Goal: Information Seeking & Learning: Learn about a topic

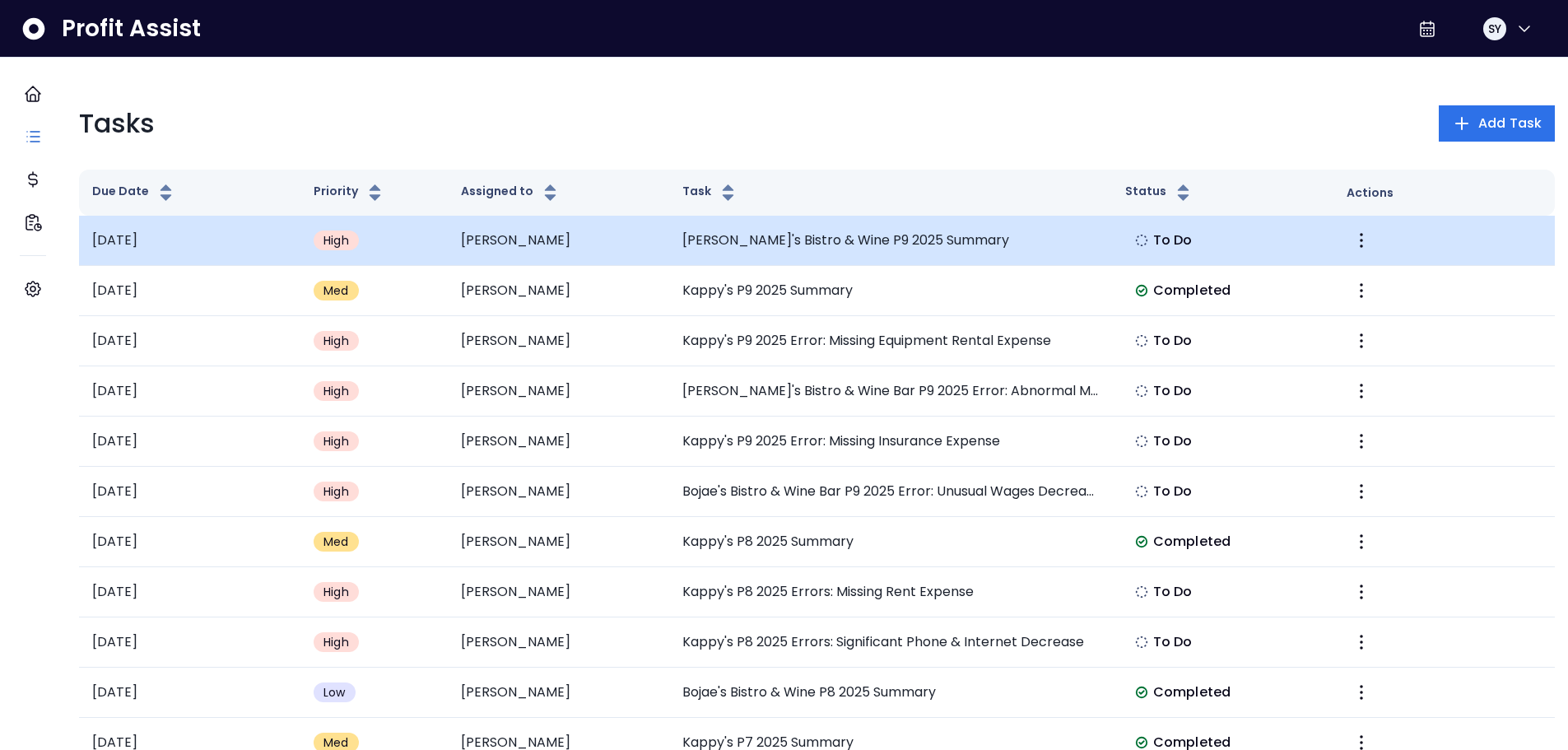
click at [1168, 238] on span "To Do" at bounding box center [1173, 239] width 39 height 20
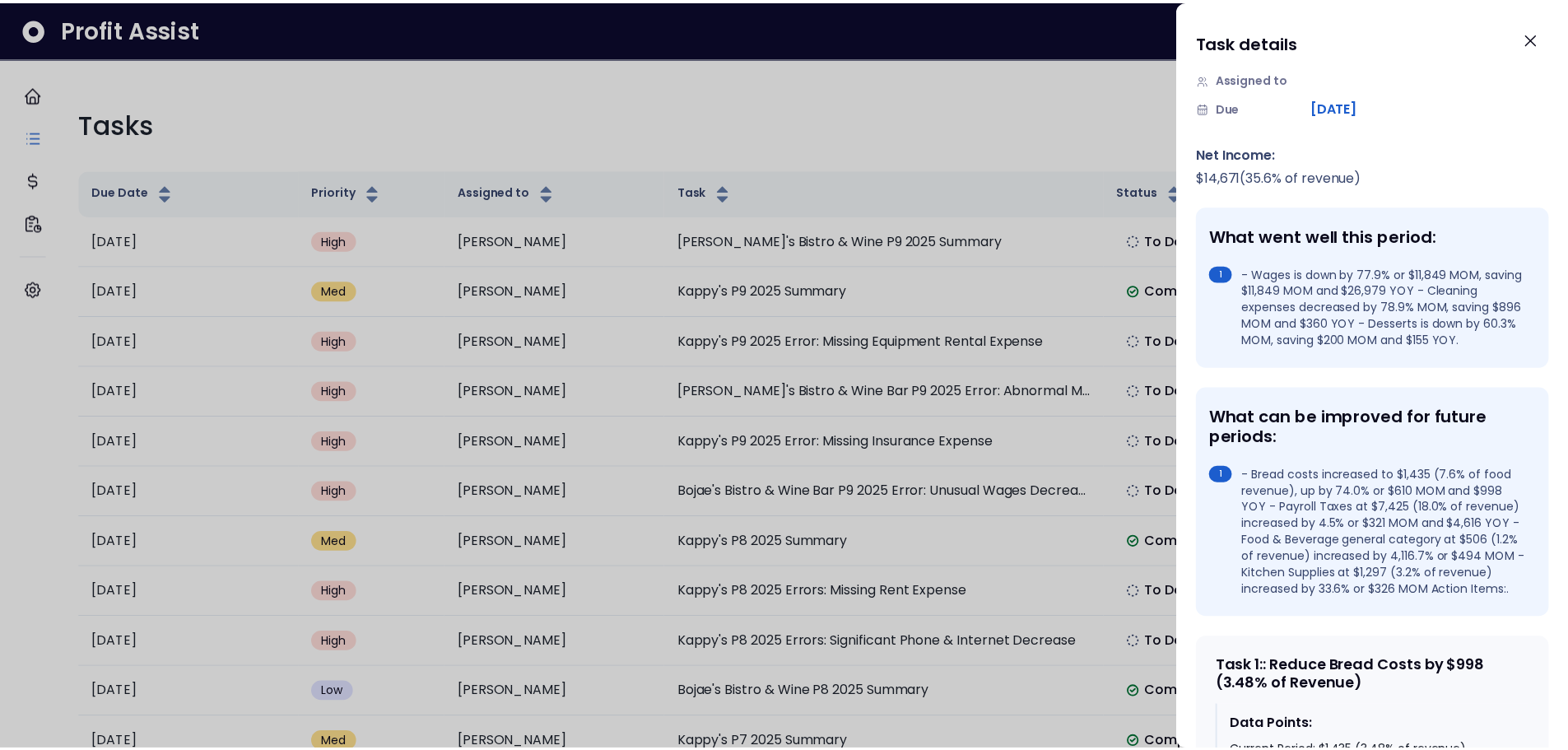
scroll to position [165, 0]
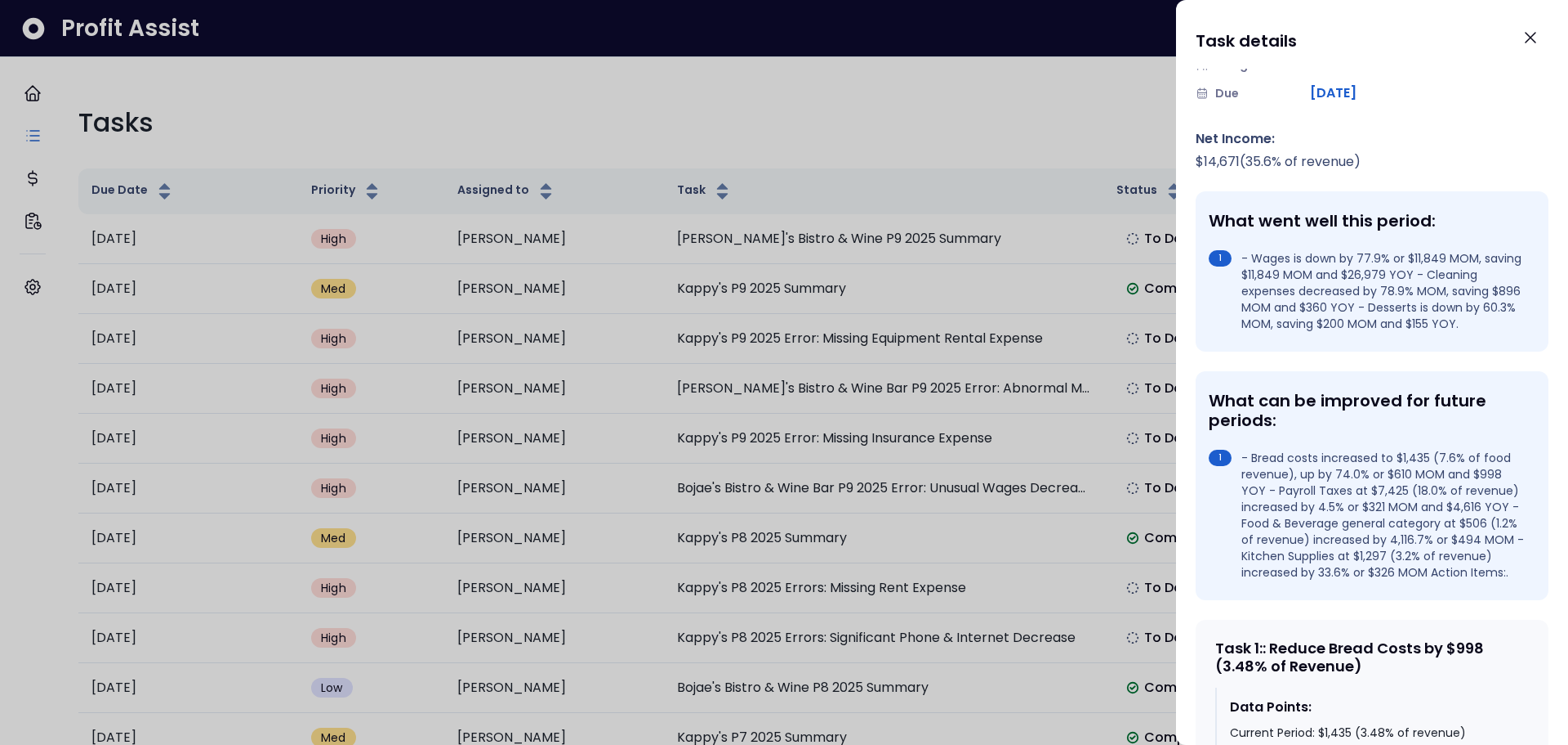
click at [1002, 154] on div at bounding box center [784, 372] width 1568 height 745
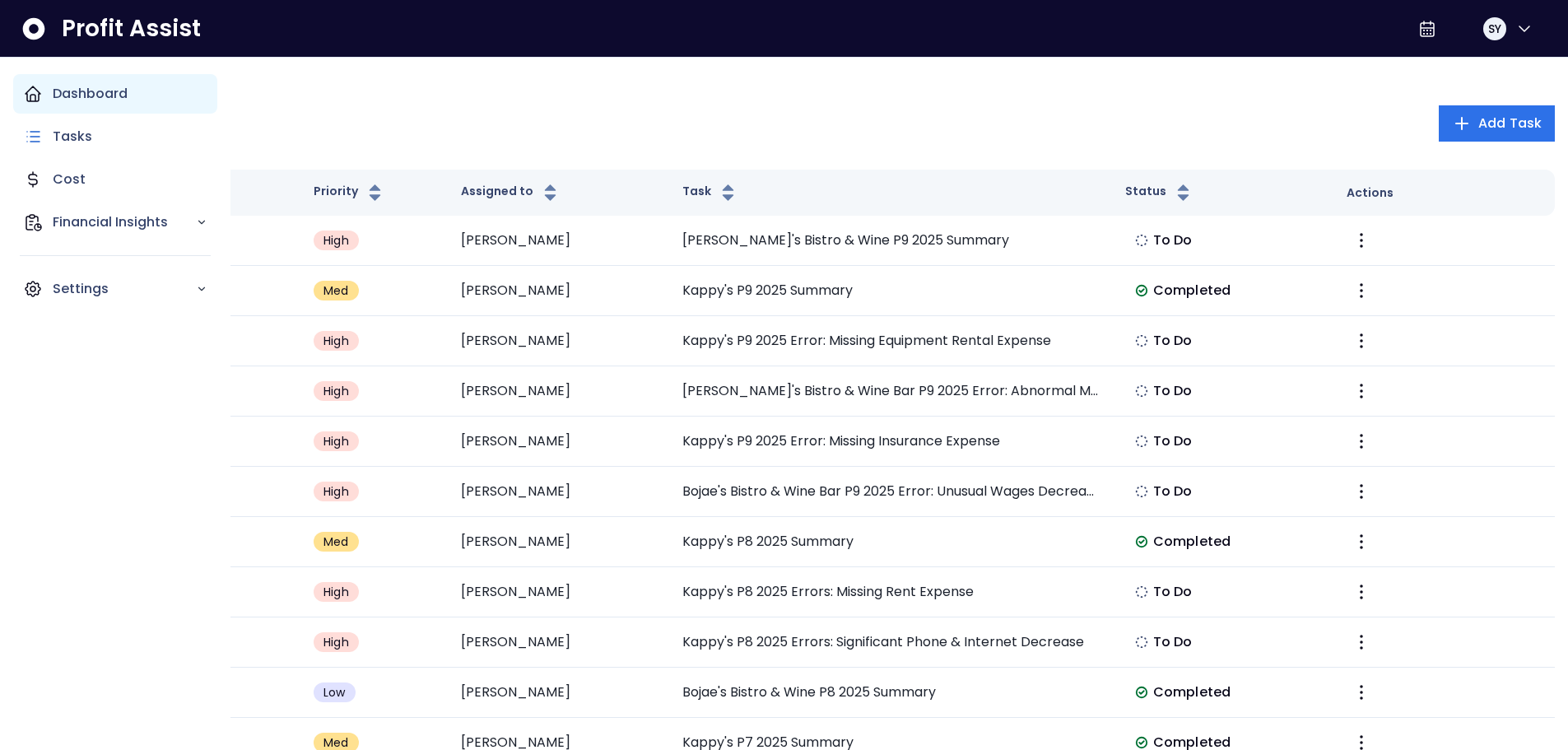
click at [93, 100] on p "Dashboard" at bounding box center [90, 94] width 75 height 20
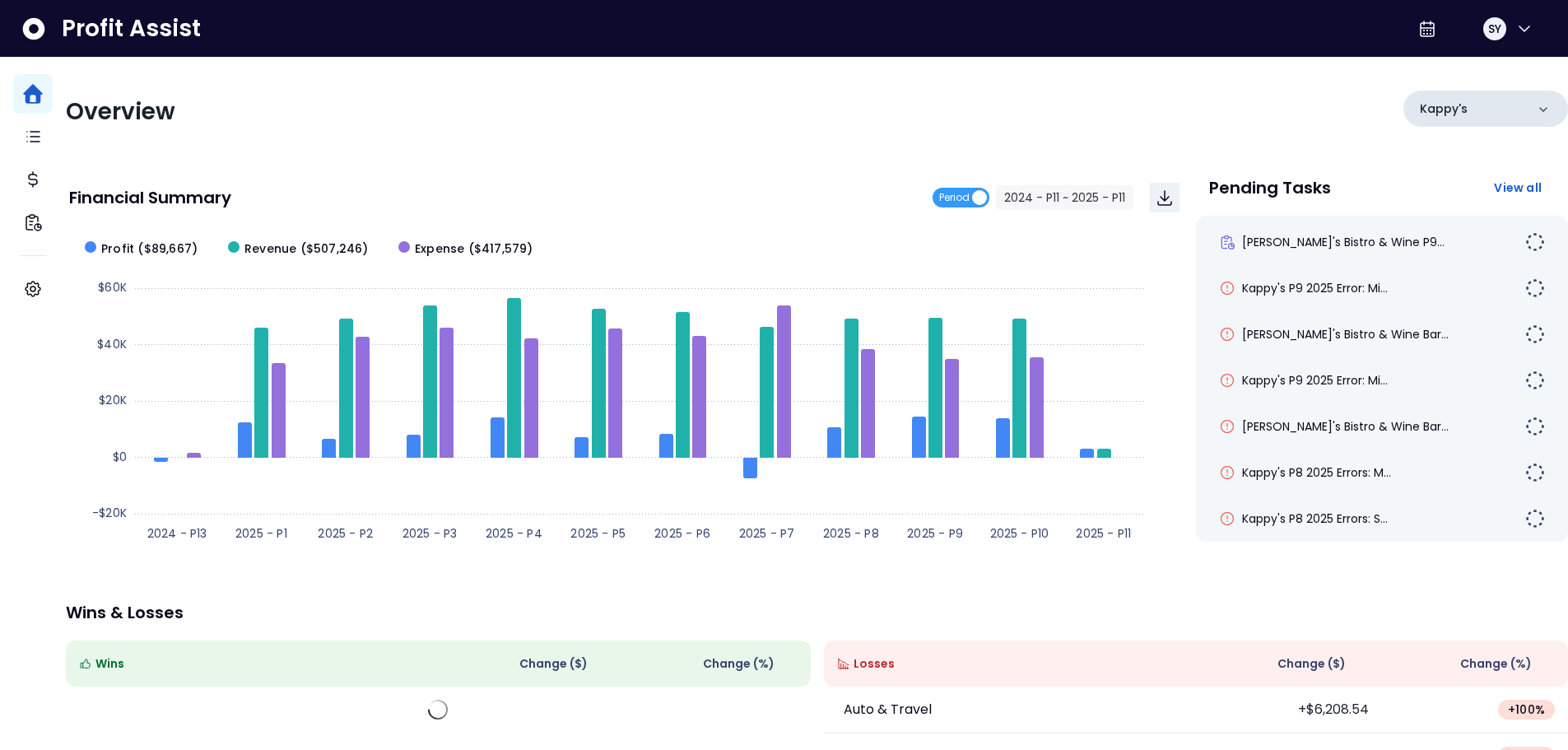
click at [1454, 124] on div "Kappy's" at bounding box center [1486, 108] width 165 height 36
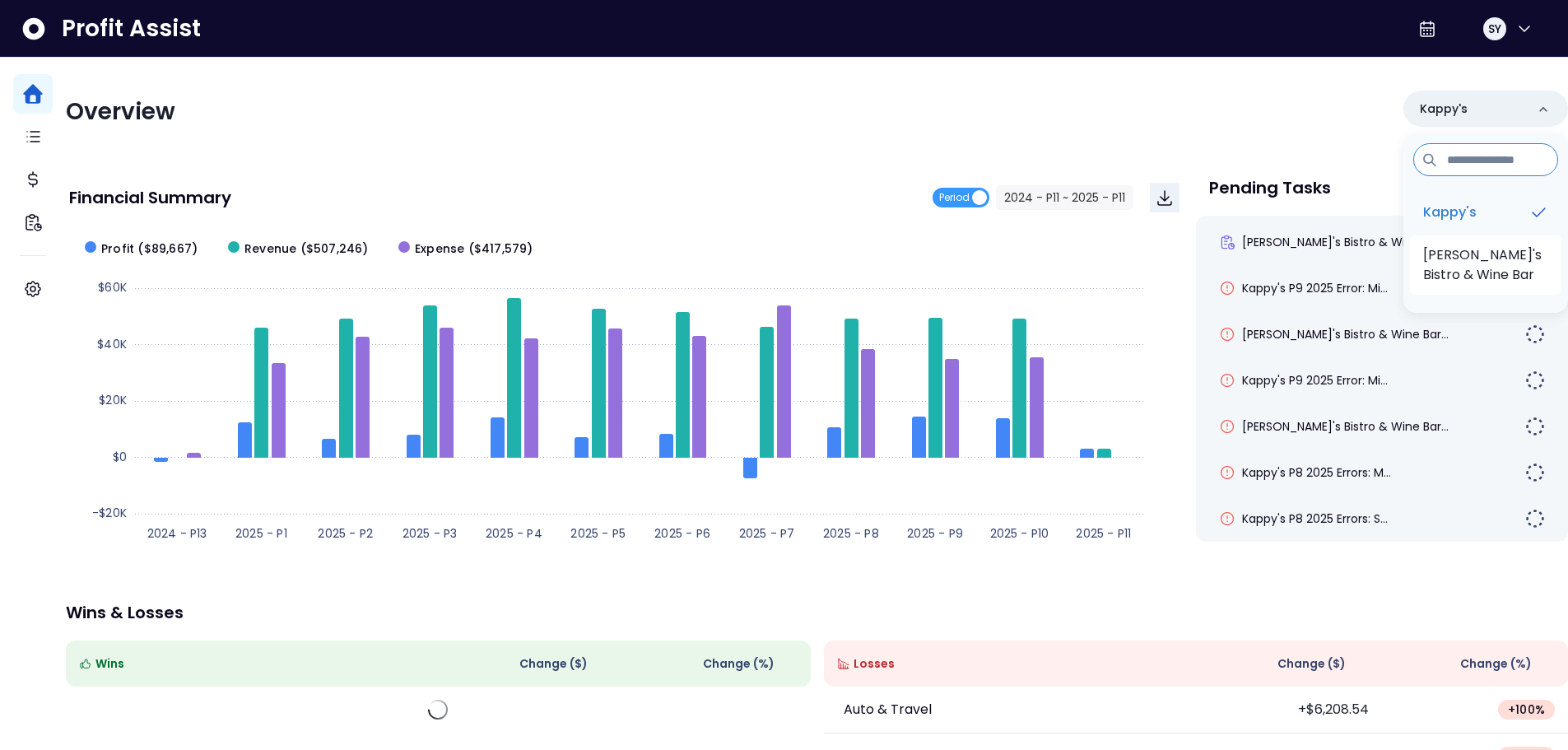
click at [1458, 272] on p "[PERSON_NAME]'s Bistro & Wine Bar" at bounding box center [1486, 265] width 125 height 39
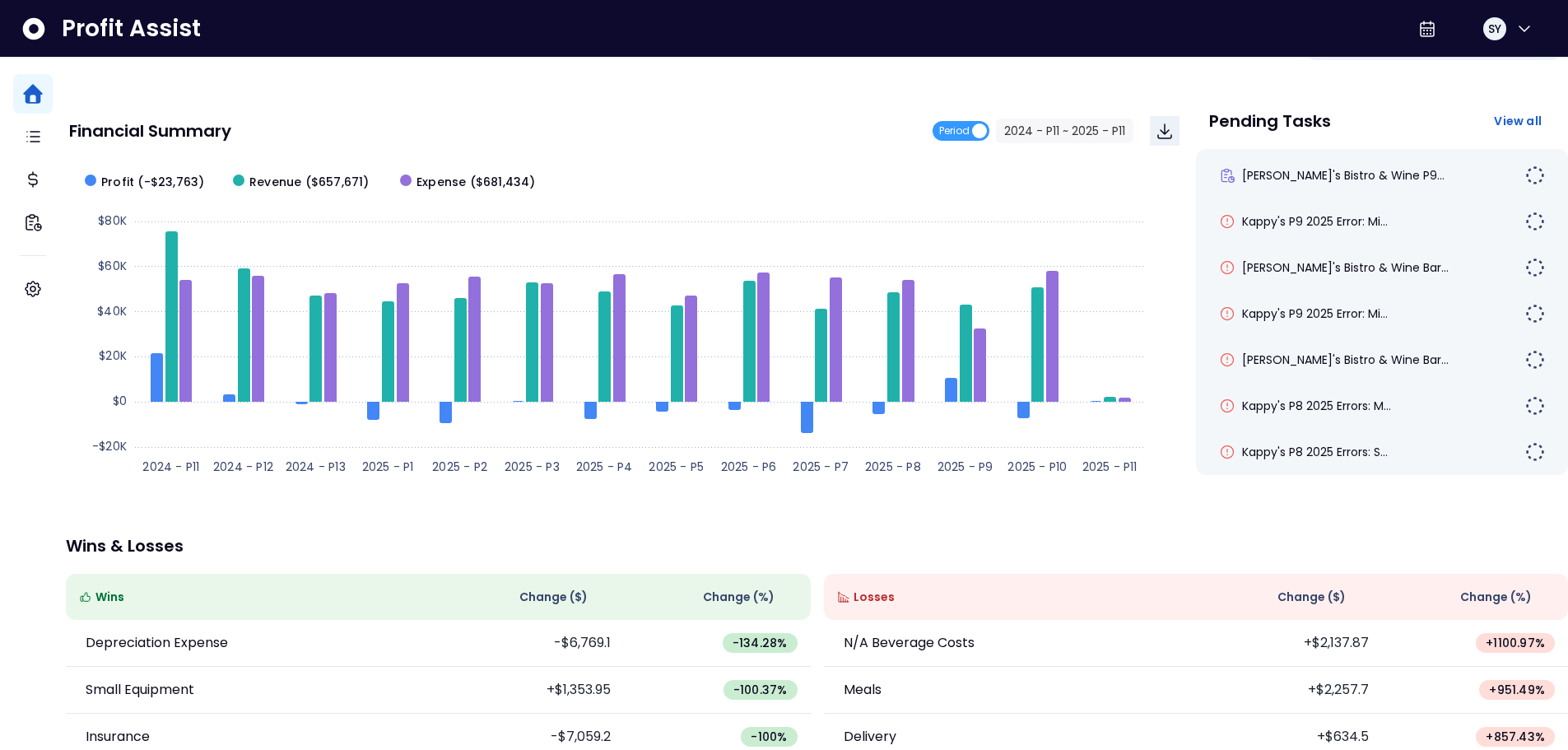
scroll to position [36, 0]
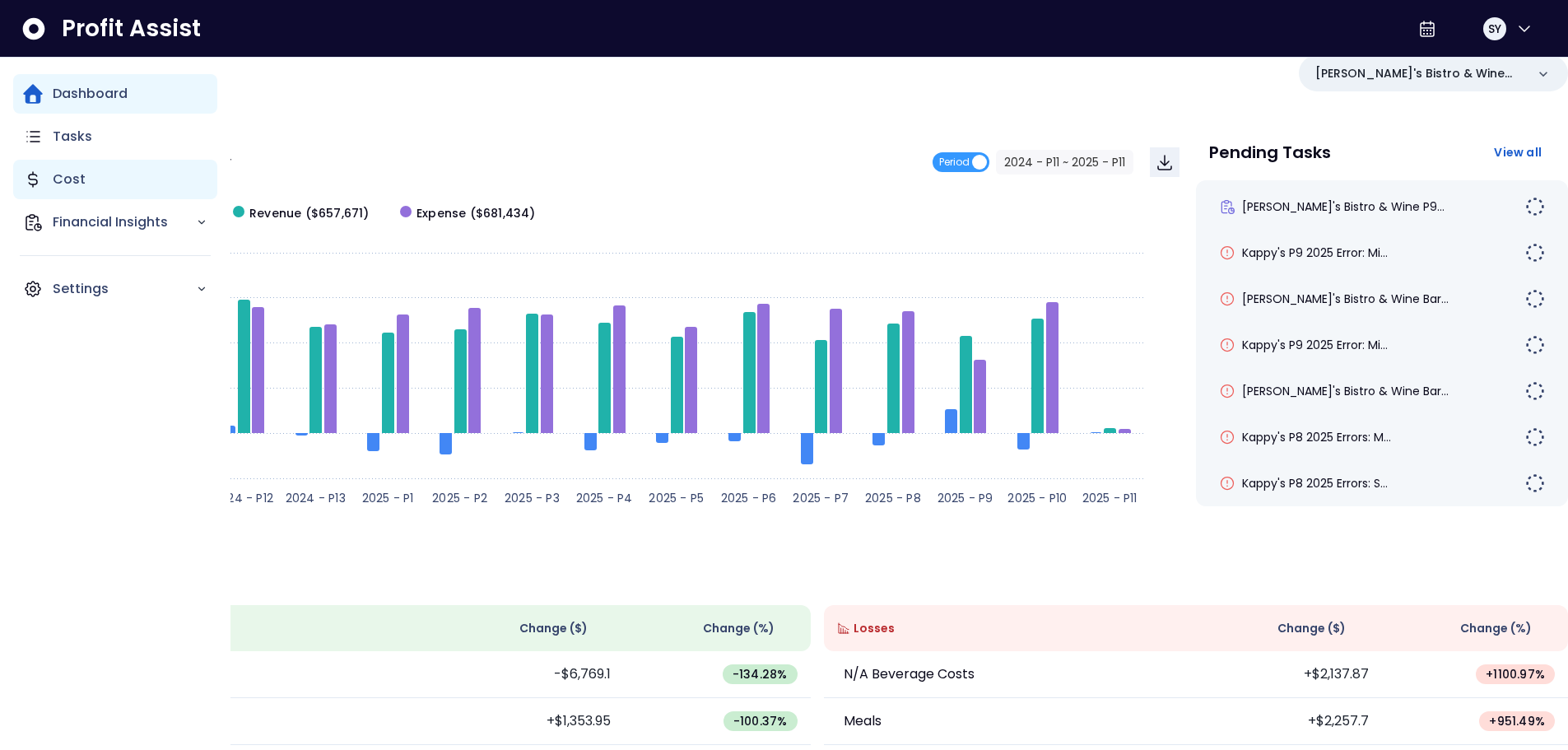
click at [40, 180] on icon "Main navigation" at bounding box center [33, 179] width 20 height 20
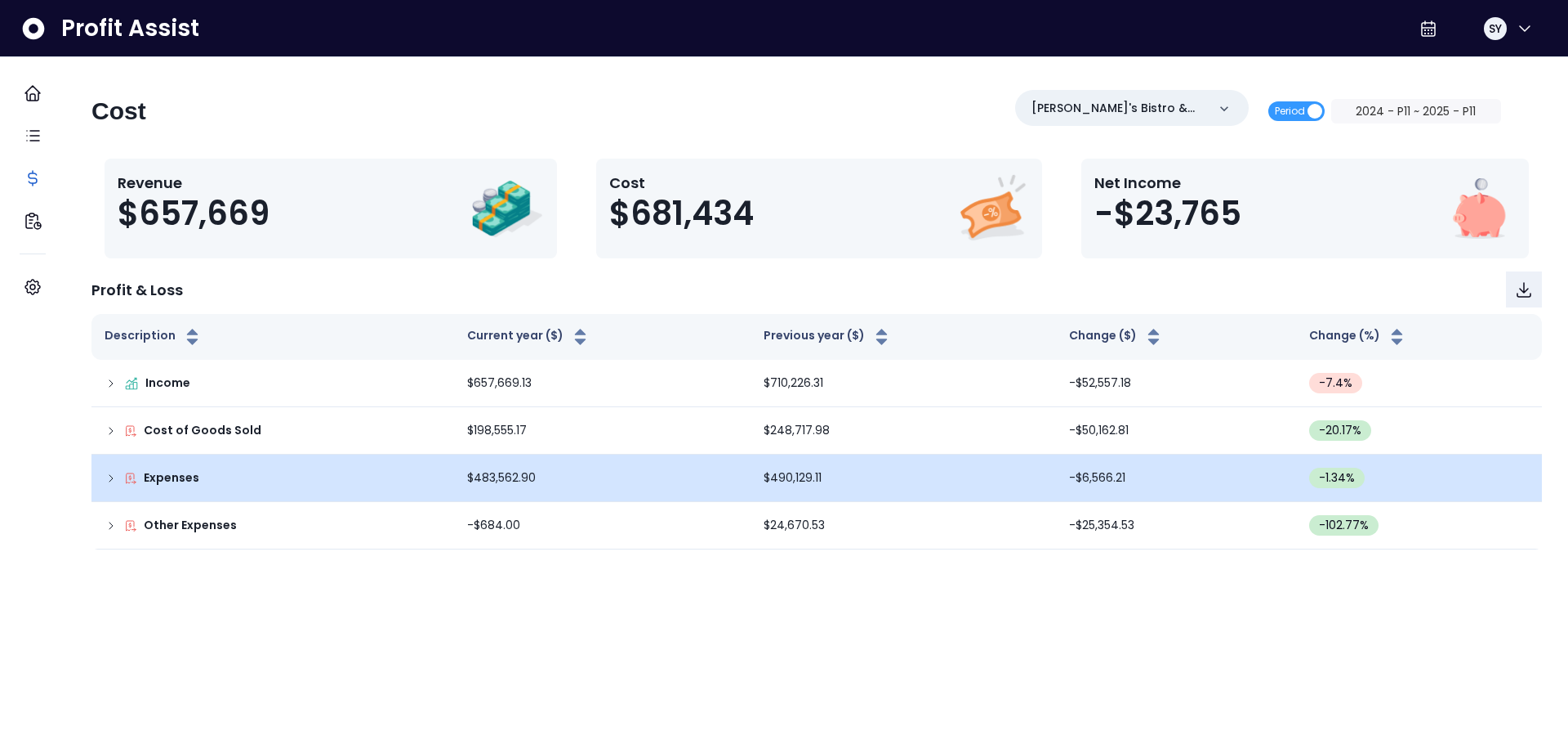
click at [174, 477] on p "Expenses" at bounding box center [172, 477] width 56 height 17
click at [118, 477] on icon at bounding box center [111, 478] width 13 height 13
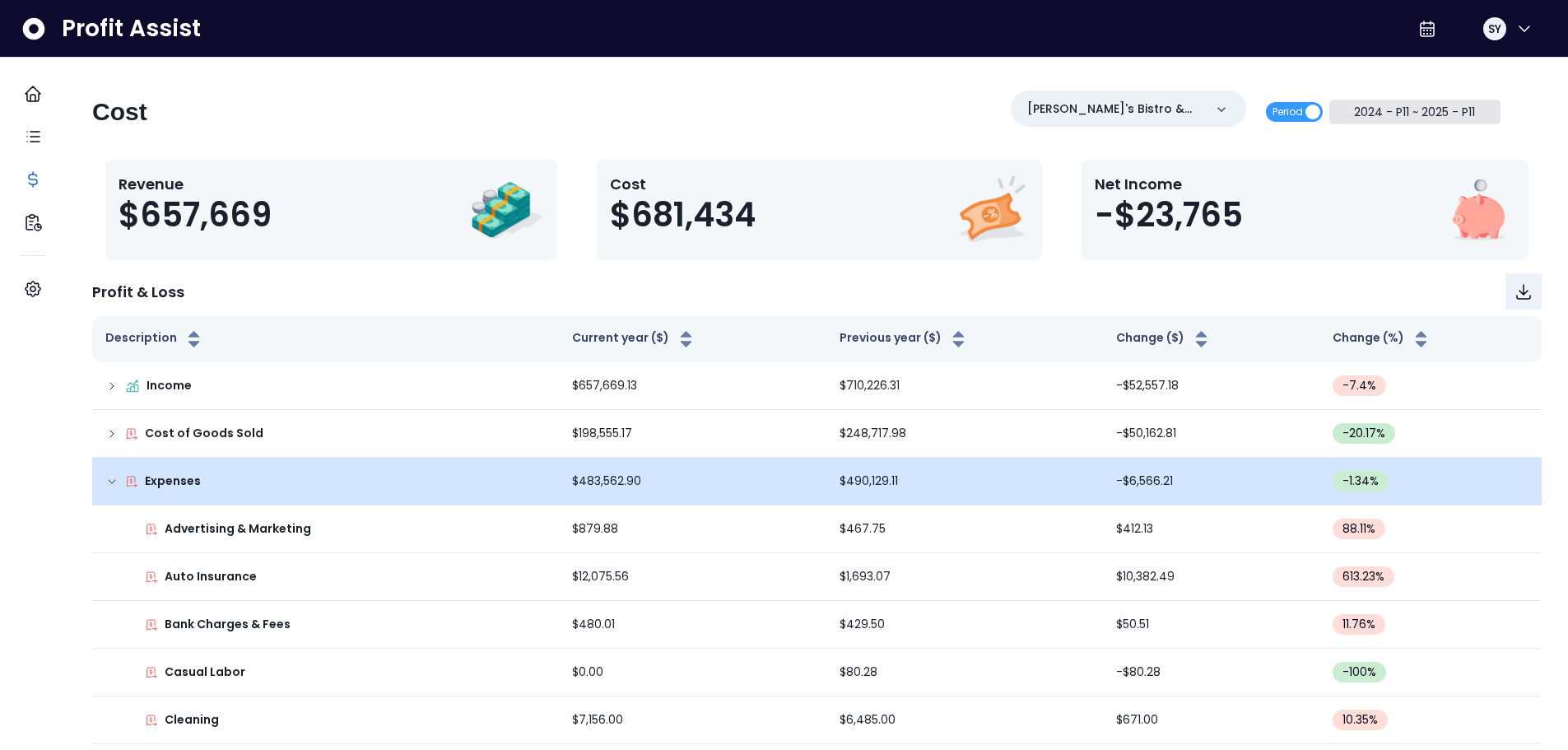
click at [1395, 112] on button "2024 - P11 ~ 2025 - P11" at bounding box center [1416, 111] width 172 height 24
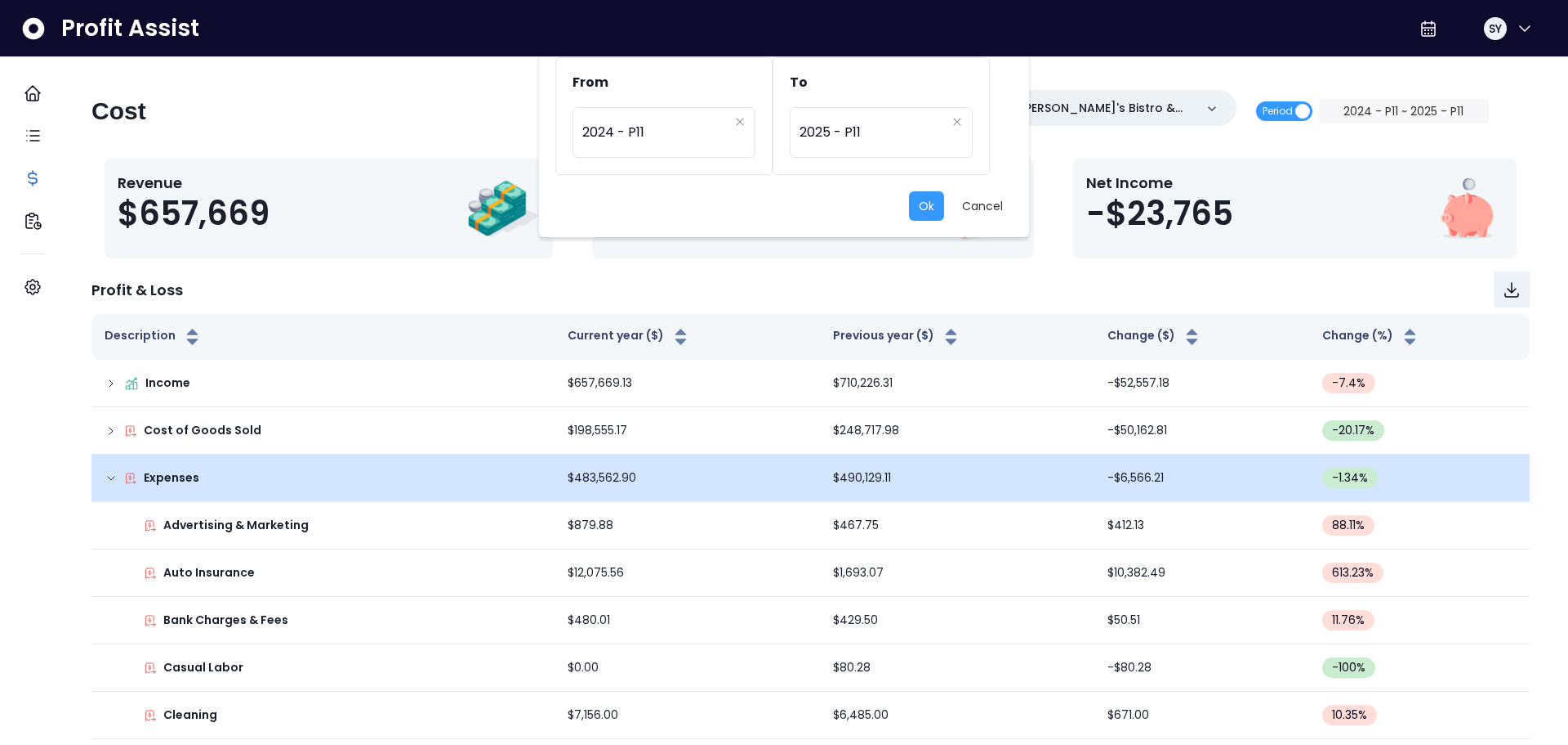
click at [1296, 107] on div "**********" at bounding box center [784, 372] width 1568 height 745
click at [1378, 111] on div "**********" at bounding box center [784, 372] width 1568 height 745
click at [982, 208] on button "Cancel" at bounding box center [982, 206] width 60 height 30
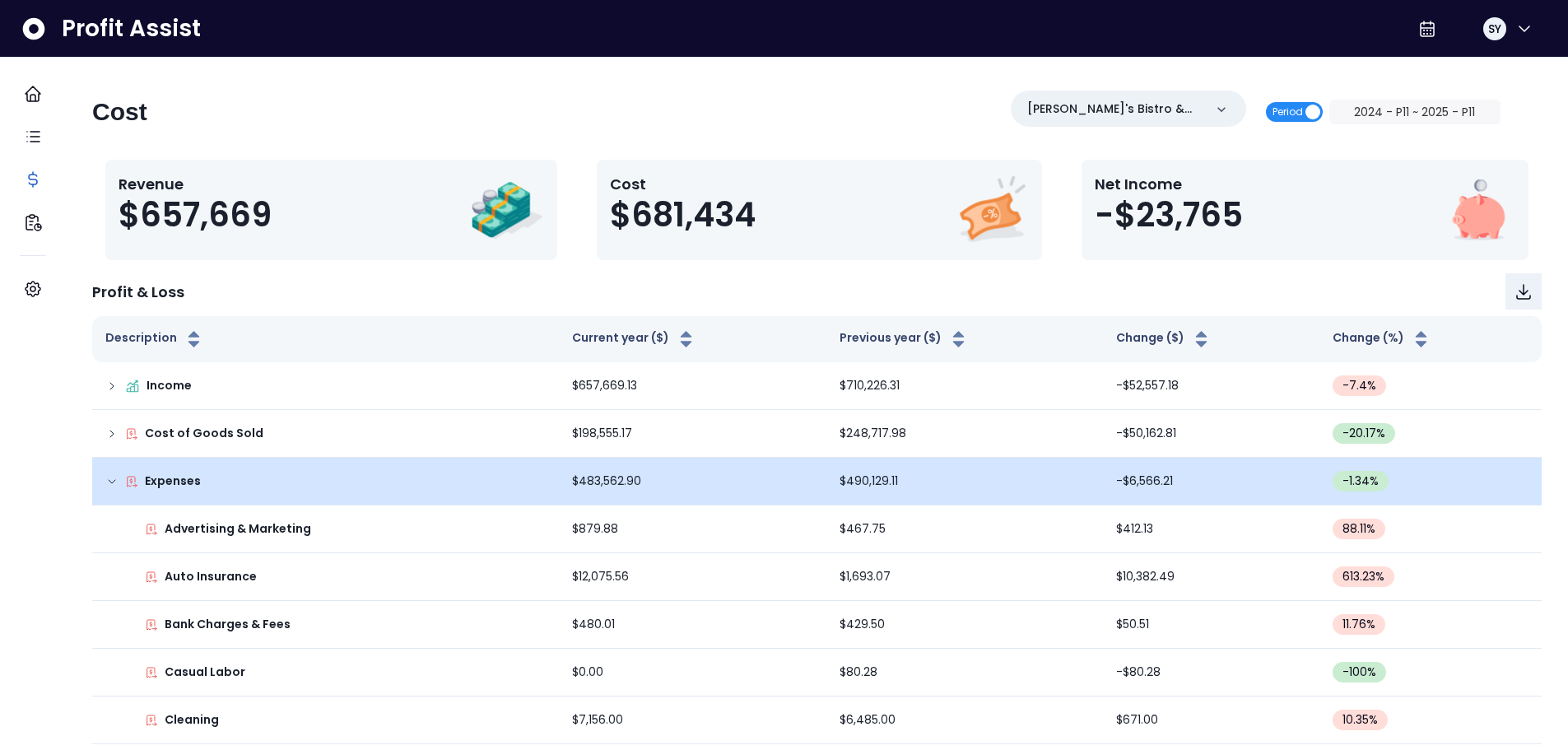
click at [1303, 109] on span "Period" at bounding box center [1287, 111] width 31 height 20
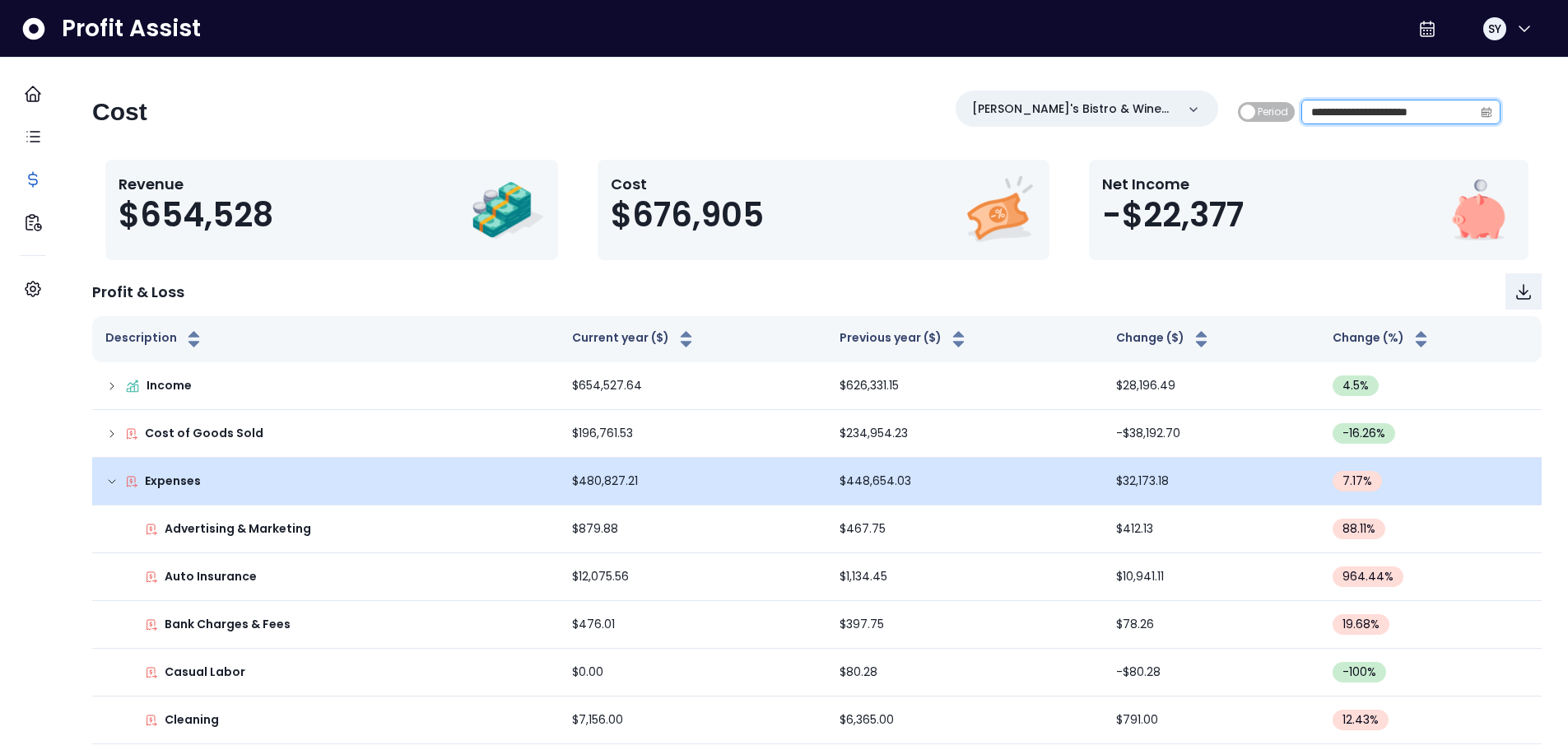
click at [1372, 107] on input "**********" at bounding box center [1387, 111] width 171 height 23
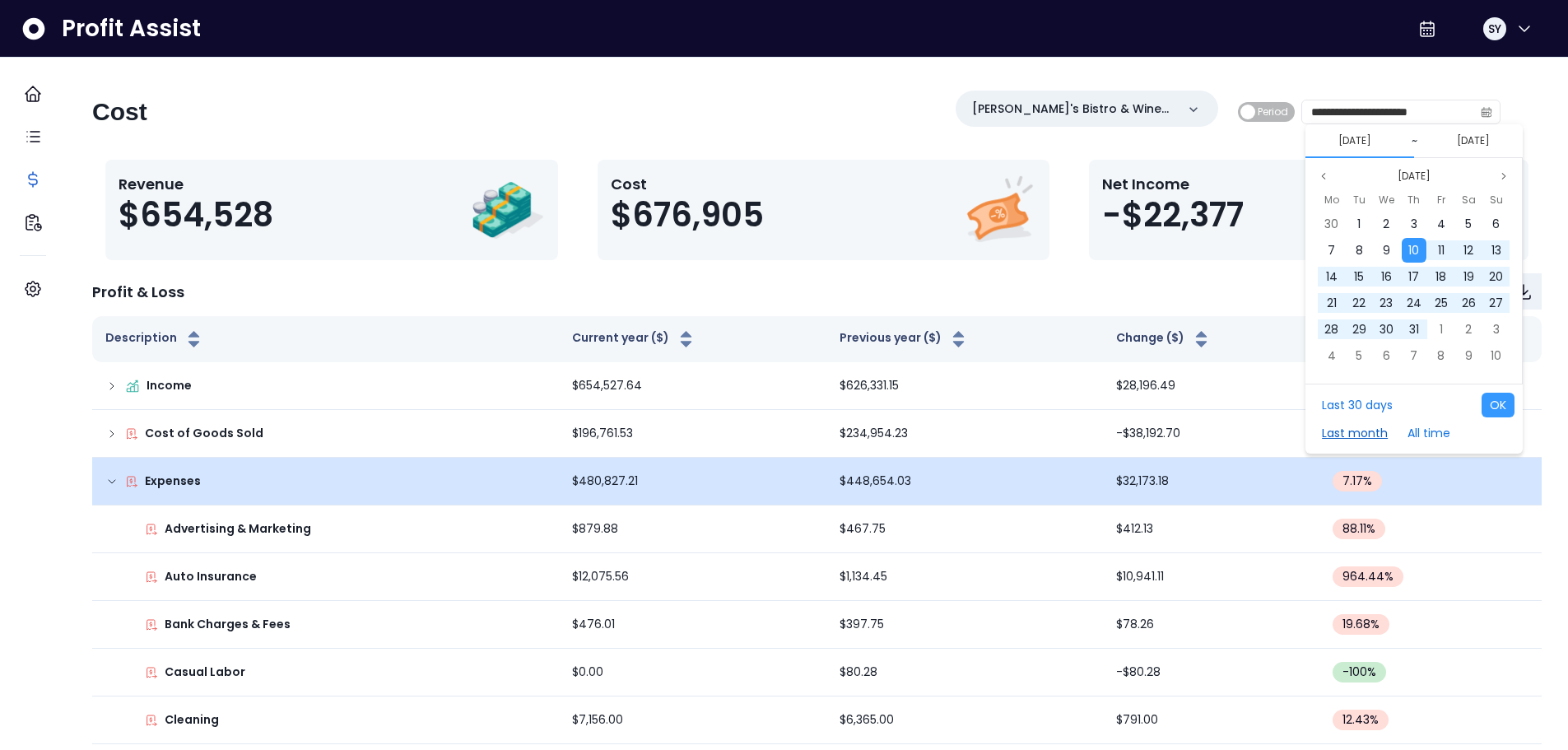
click at [1349, 434] on button "Last month" at bounding box center [1355, 433] width 82 height 24
click at [1490, 399] on button "OK" at bounding box center [1498, 405] width 33 height 24
type input "**********"
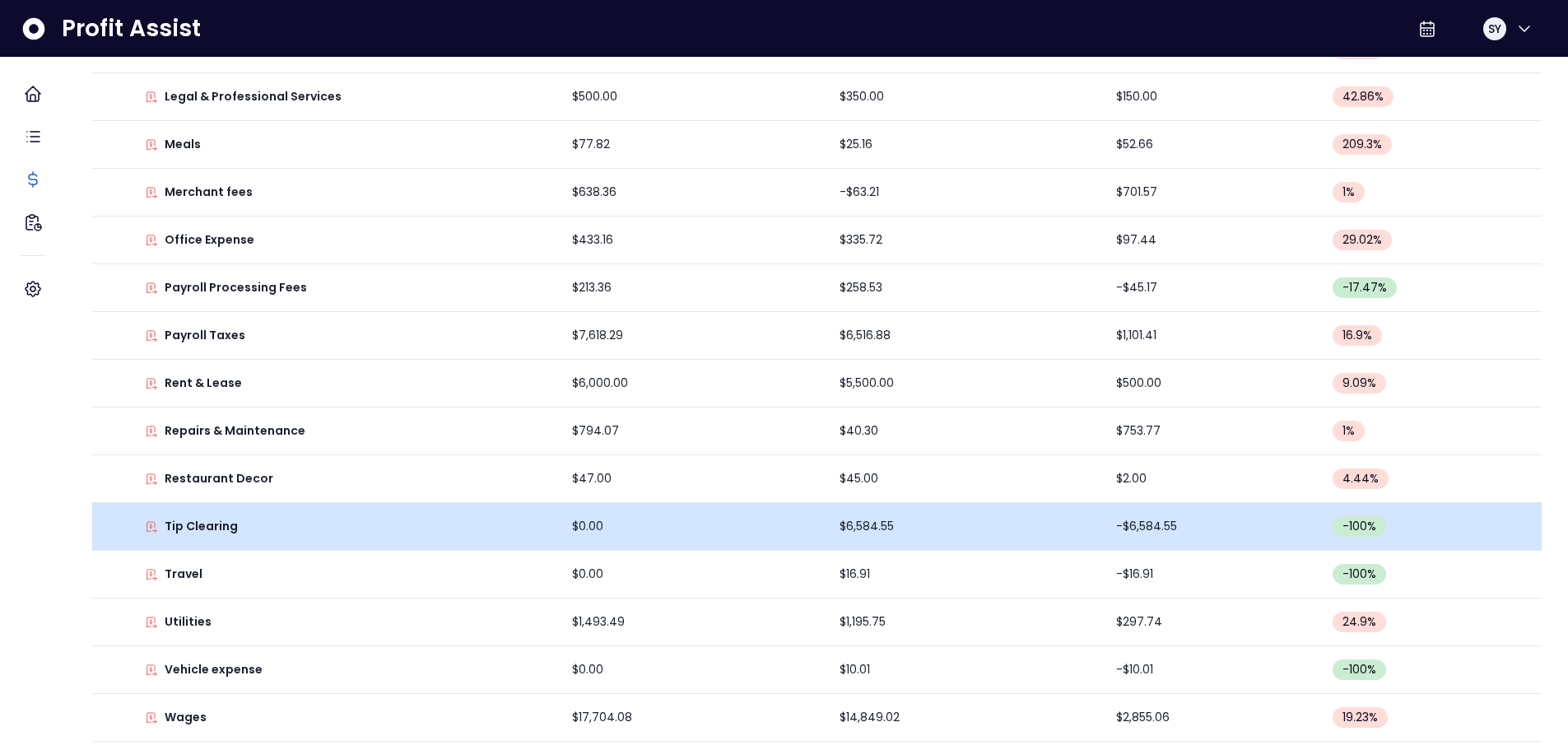
scroll to position [771, 0]
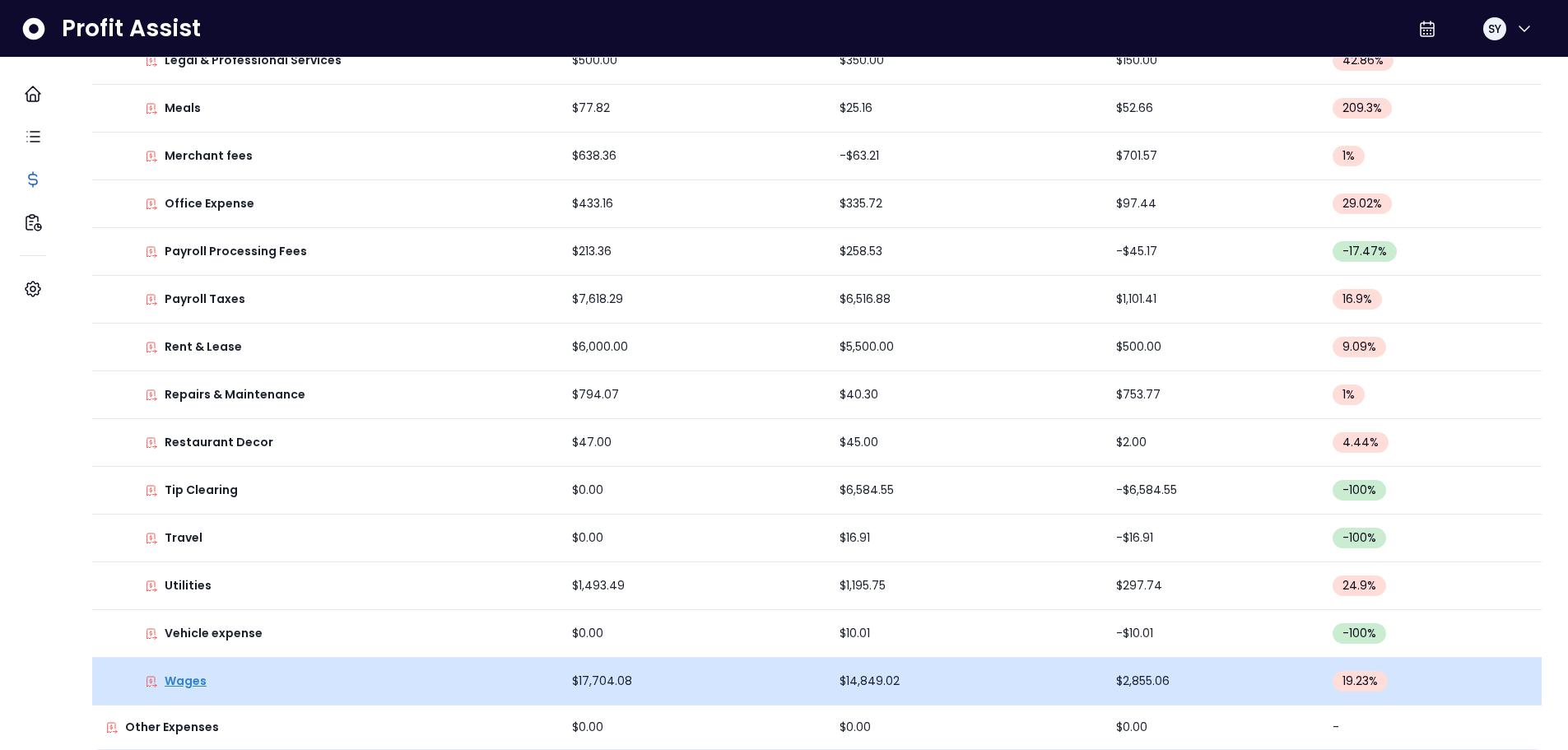
click at [200, 672] on p "Wages" at bounding box center [185, 681] width 42 height 17
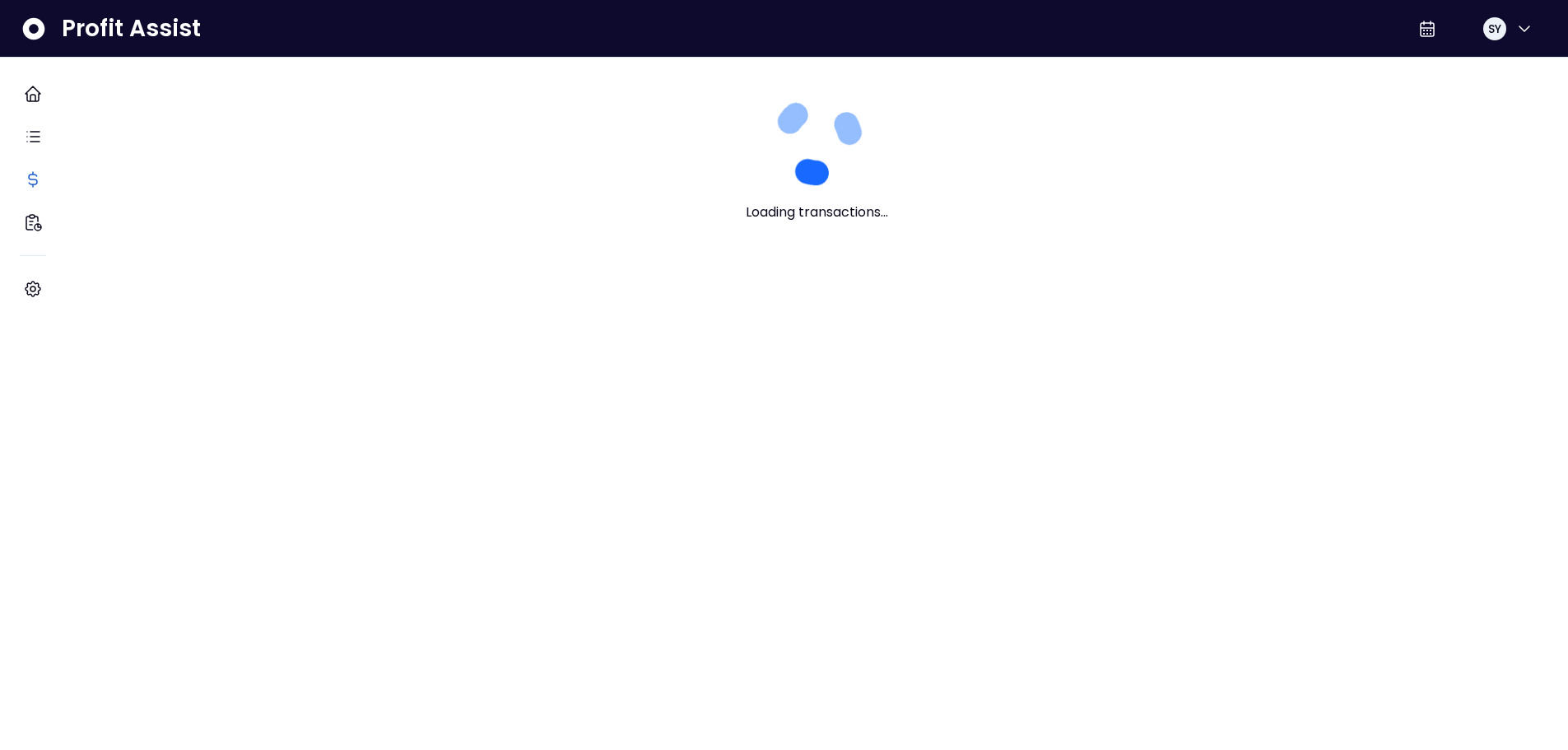
scroll to position [0, 0]
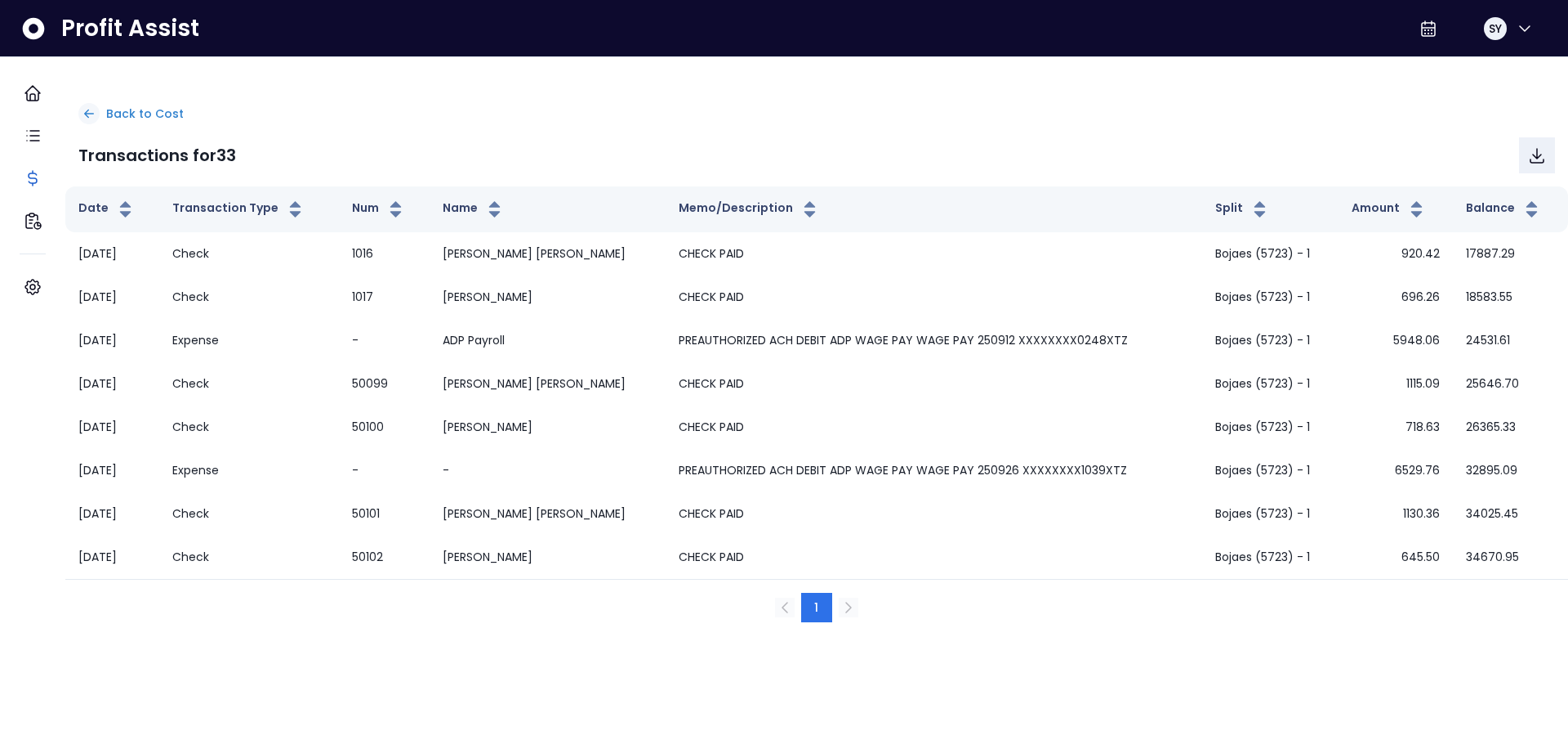
click at [97, 116] on icon at bounding box center [89, 113] width 15 height 15
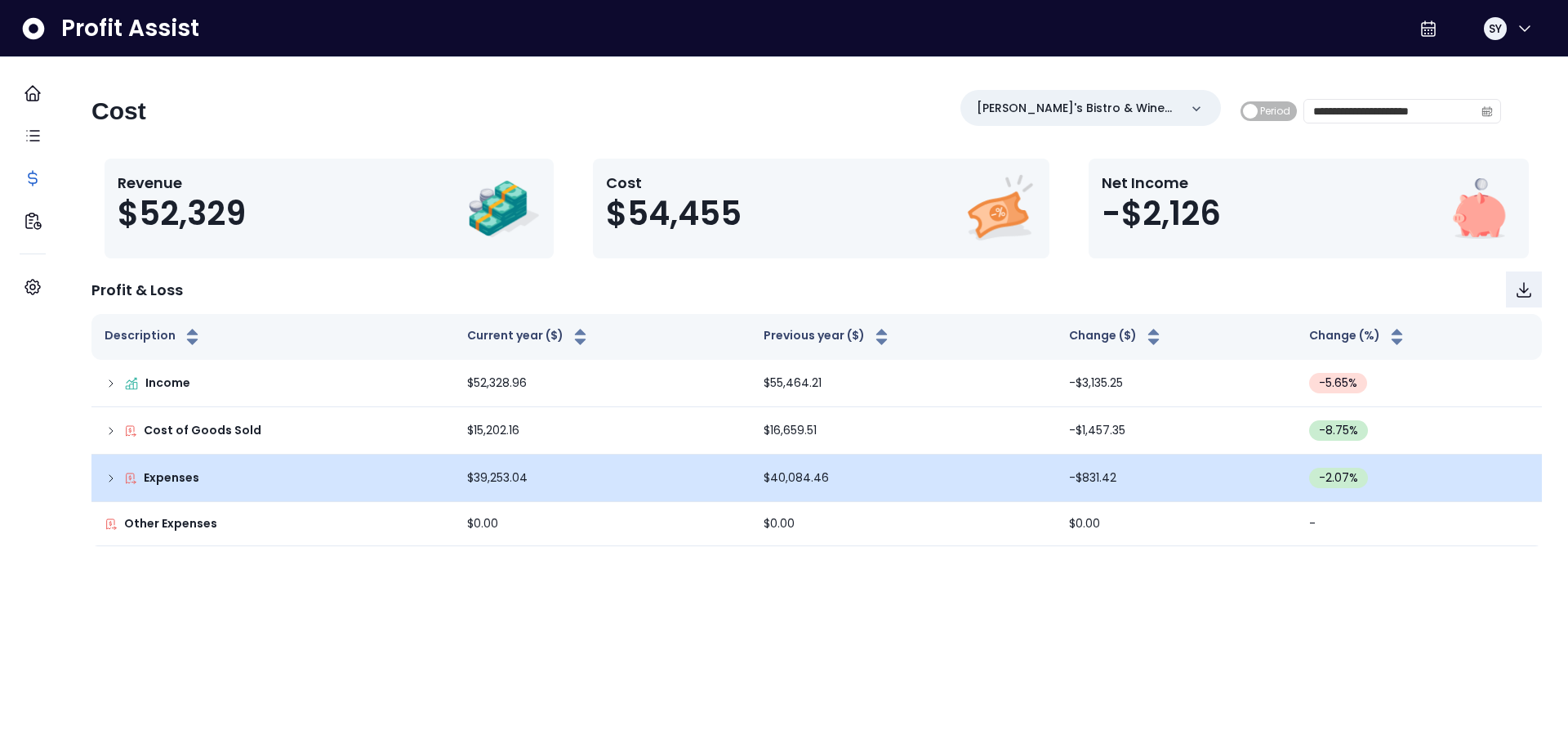
click at [184, 473] on p "Expenses" at bounding box center [172, 477] width 56 height 17
click at [118, 480] on icon at bounding box center [111, 478] width 13 height 13
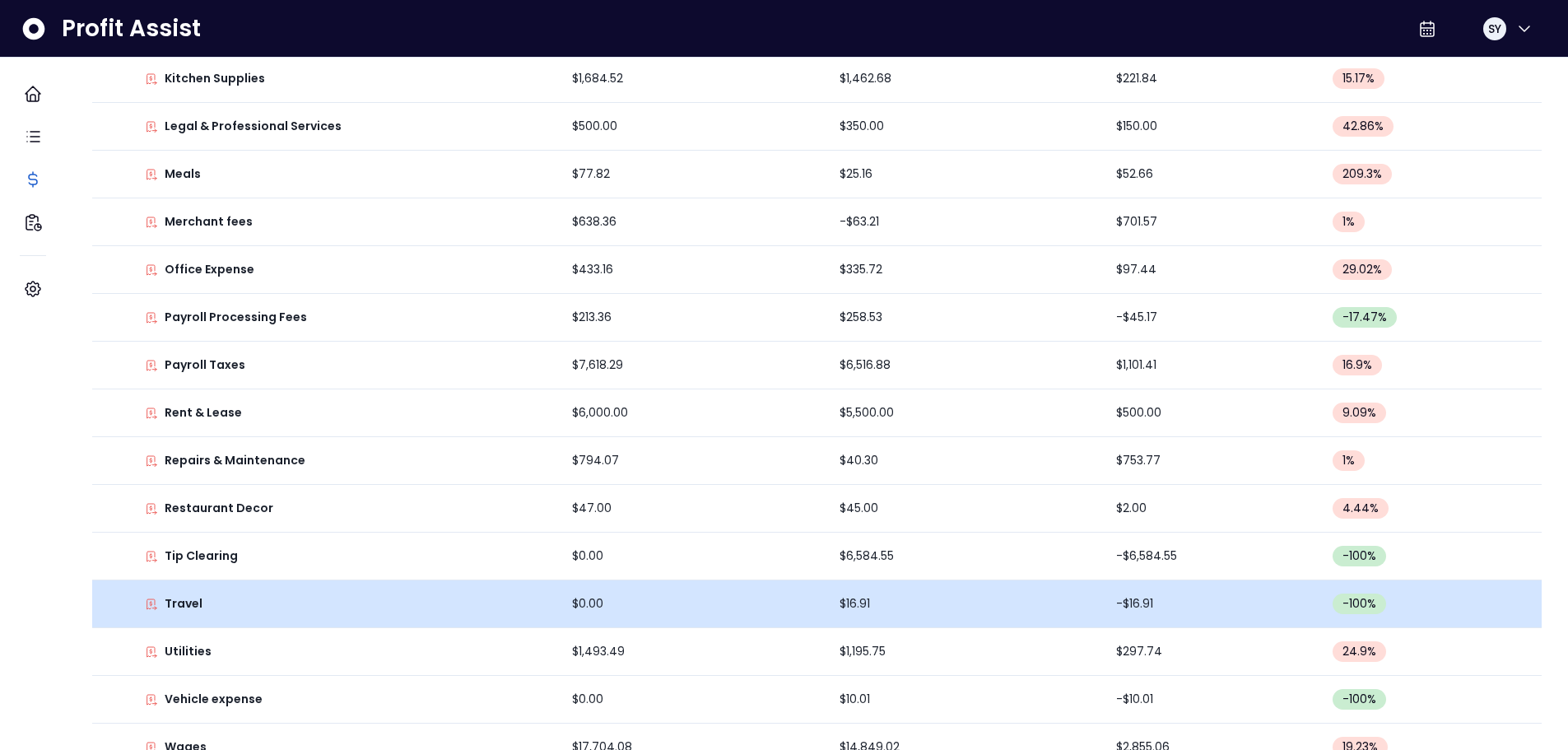
scroll to position [607, 0]
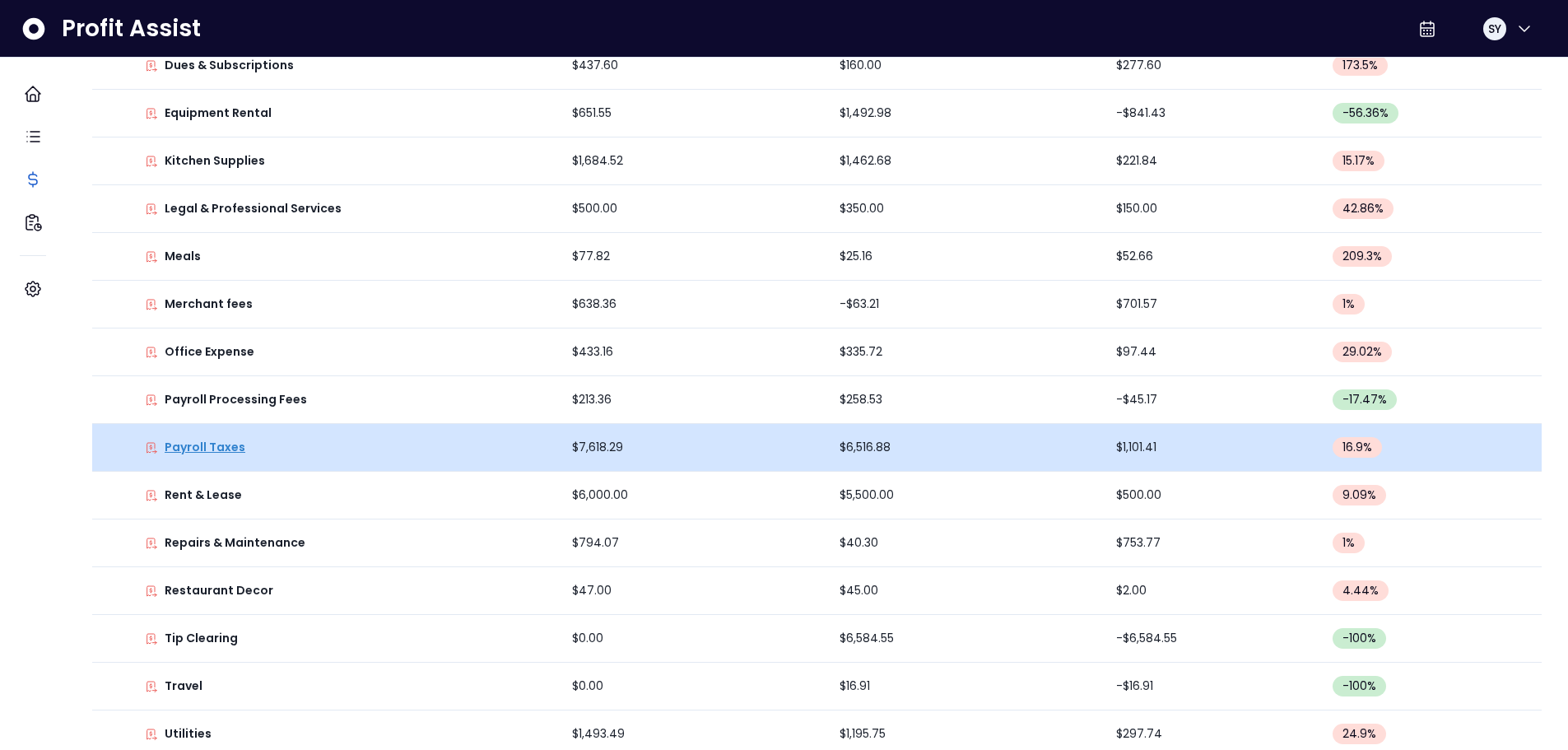
click at [237, 448] on p "Payroll Taxes" at bounding box center [205, 447] width 80 height 17
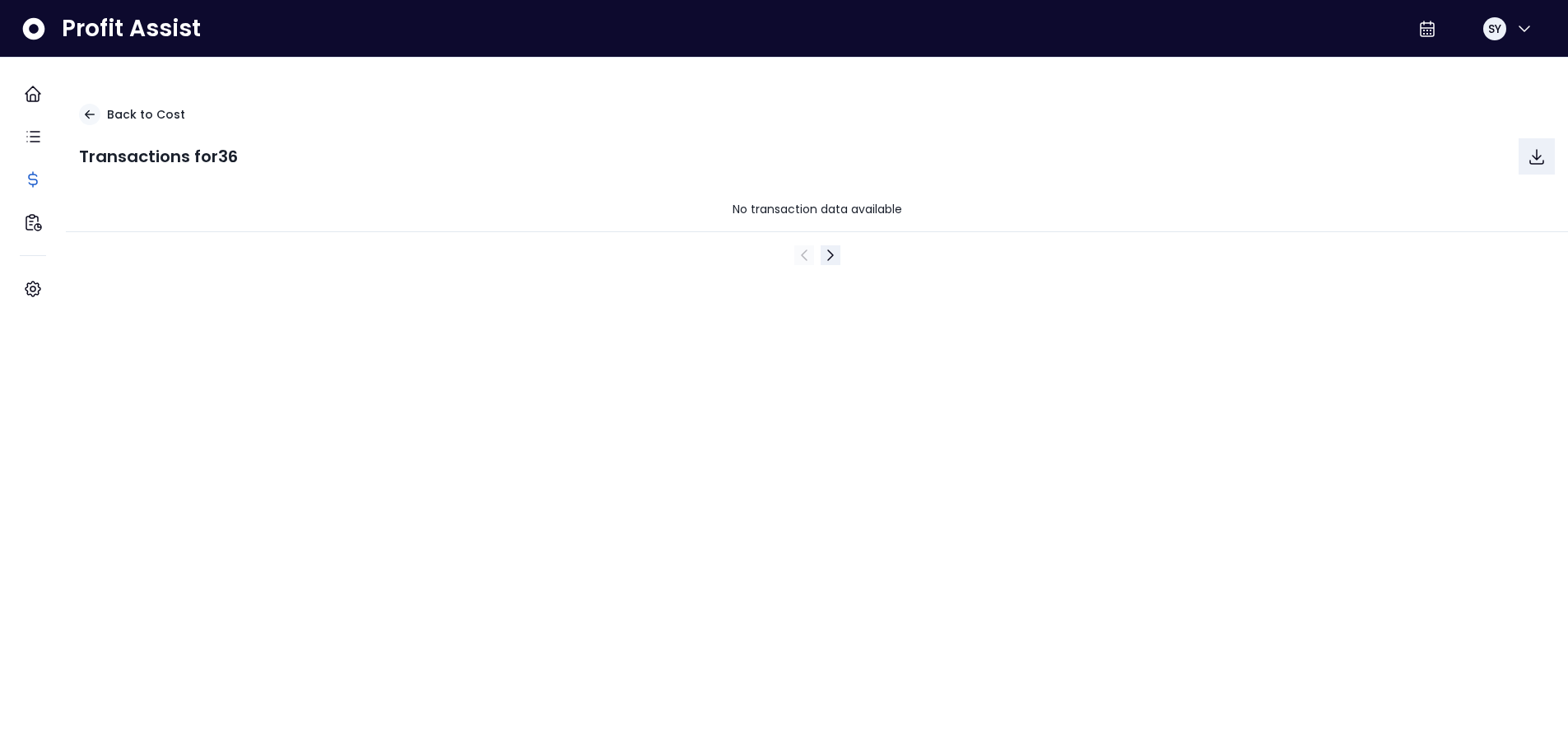
scroll to position [0, 0]
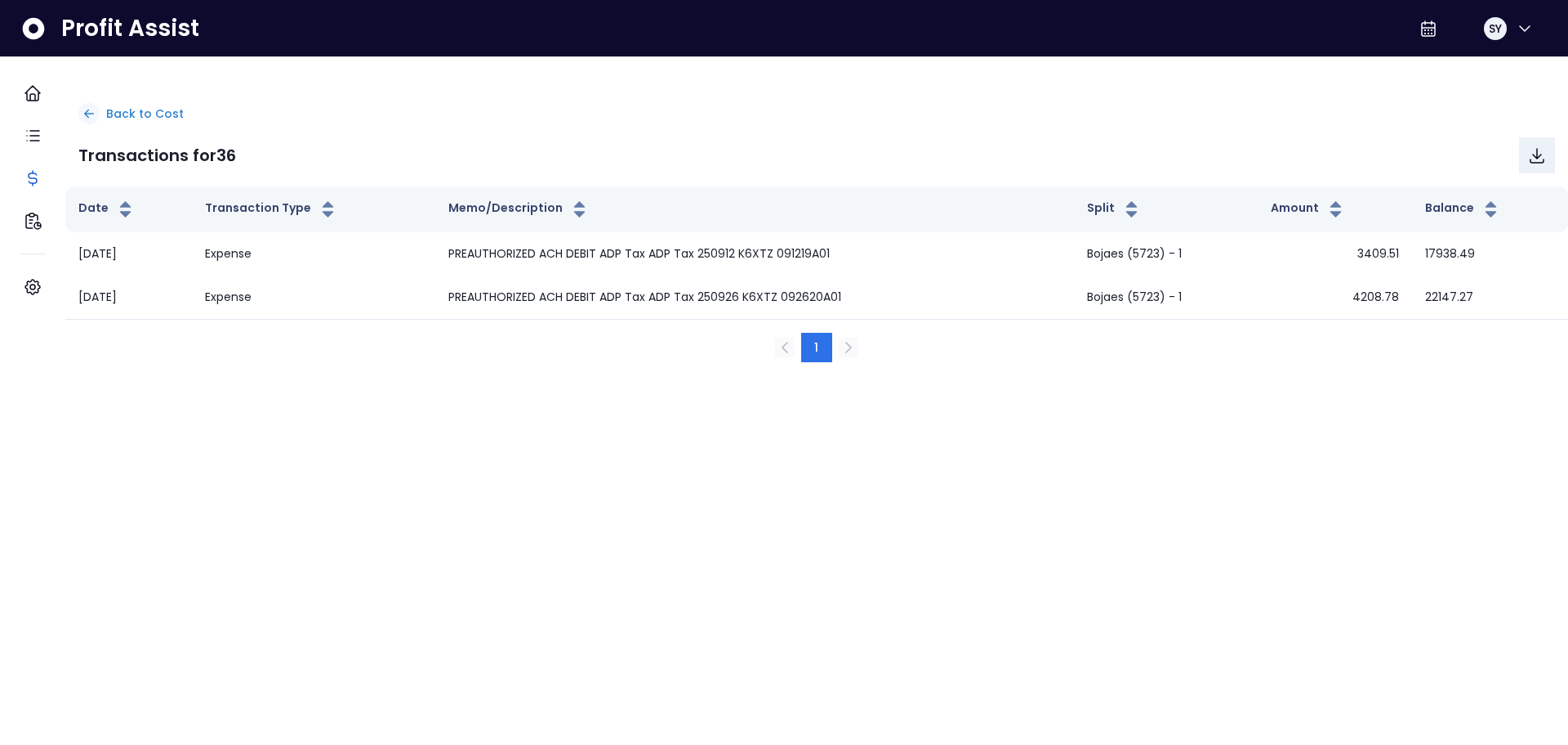
click at [97, 112] on icon at bounding box center [89, 113] width 15 height 15
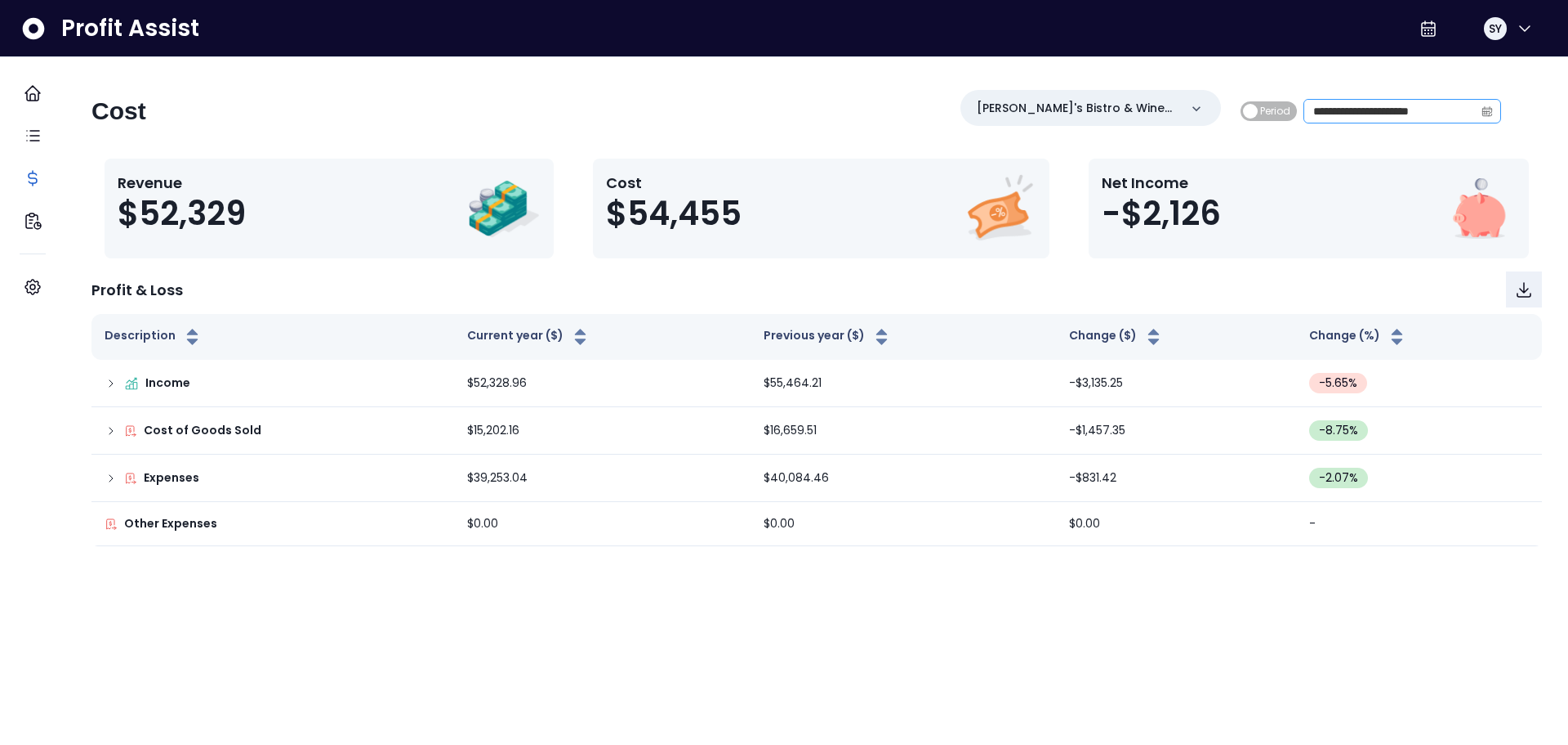
click at [1478, 112] on span at bounding box center [1487, 111] width 26 height 23
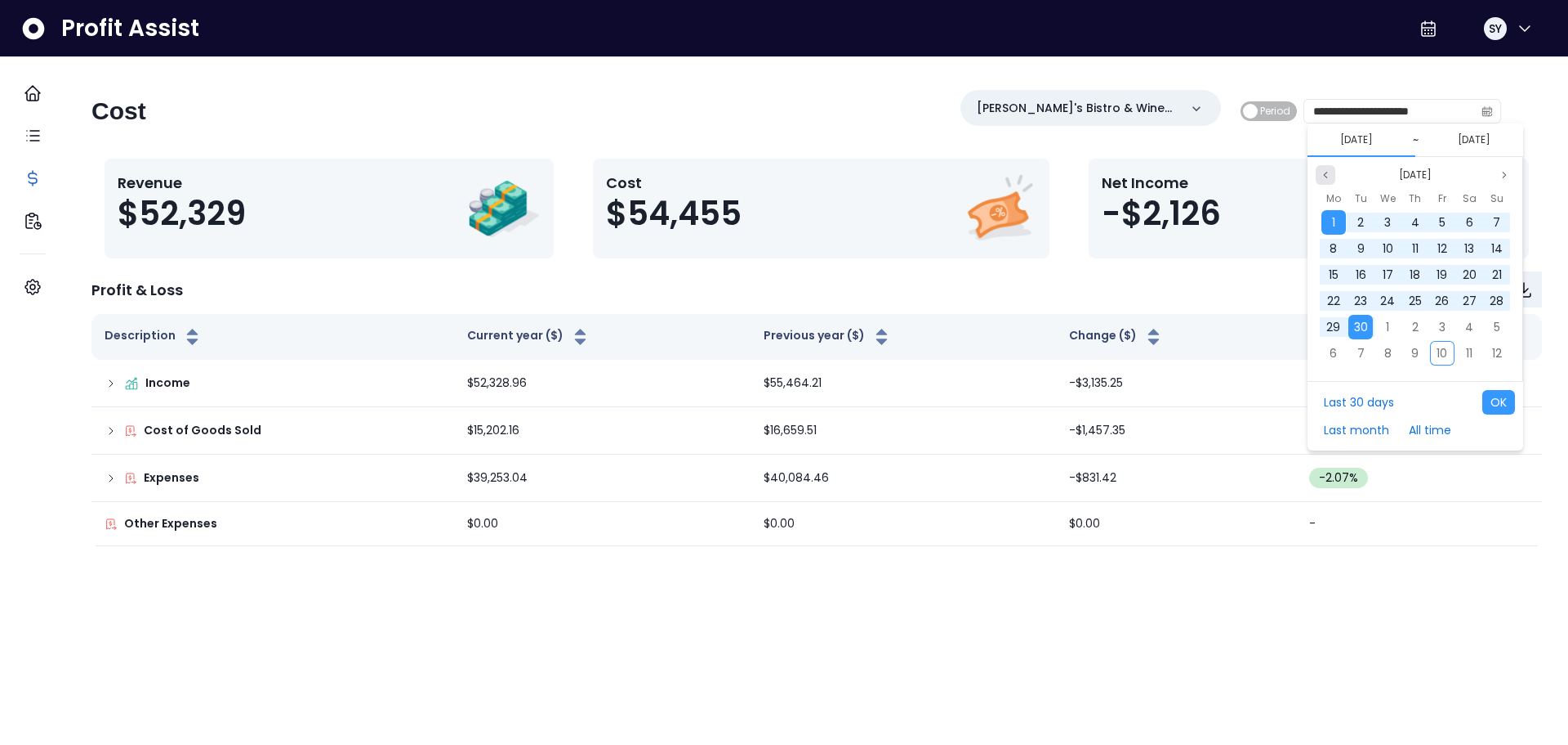
click at [1324, 172] on icon "page previous" at bounding box center [1326, 175] width 10 height 10
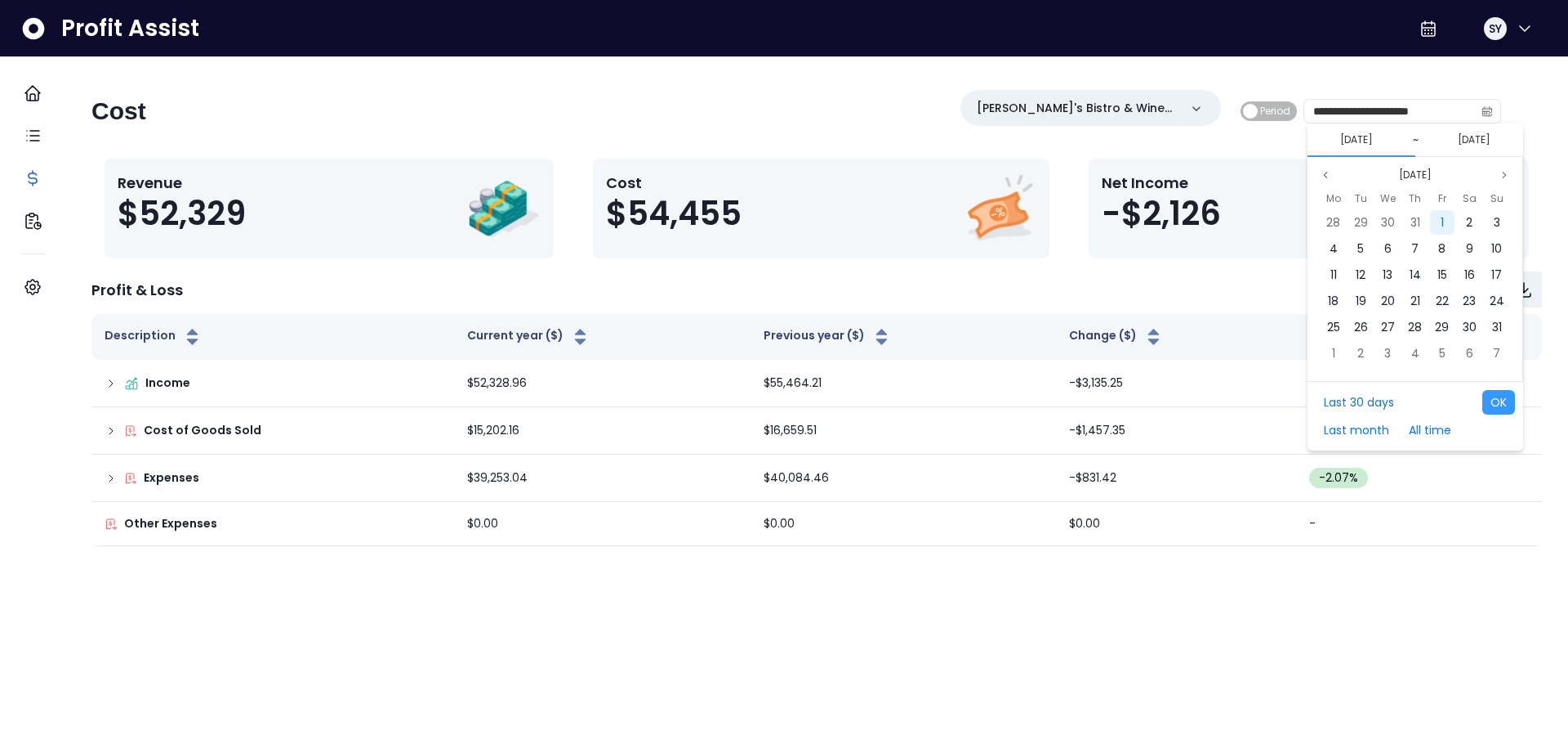
click at [1443, 222] on span "1" at bounding box center [1443, 223] width 4 height 17
click at [1323, 177] on icon "page previous" at bounding box center [1326, 175] width 10 height 10
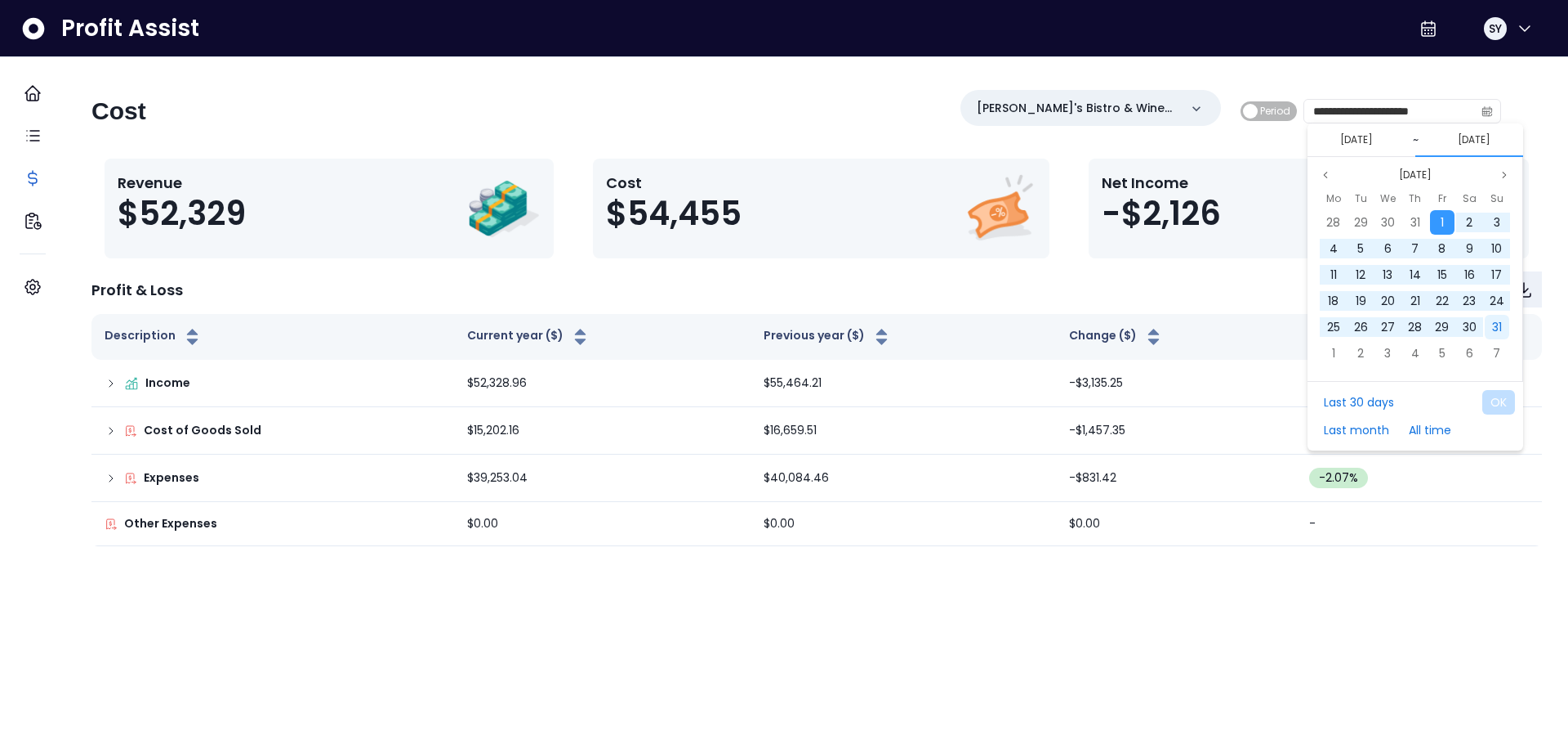
click at [1500, 328] on span "31" at bounding box center [1497, 327] width 10 height 17
click at [1499, 400] on button "OK" at bounding box center [1498, 402] width 32 height 24
type input "**********"
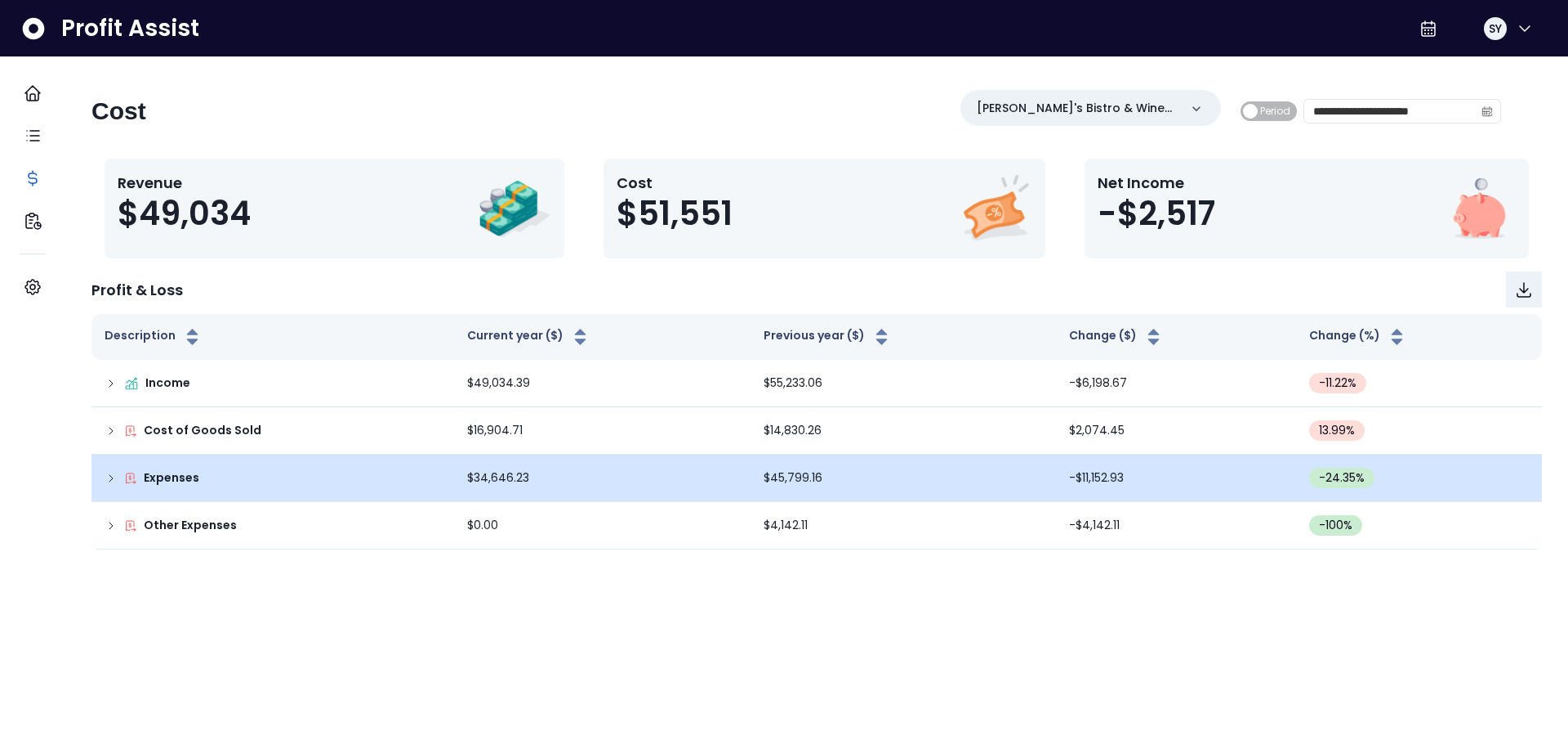
click at [118, 478] on icon at bounding box center [111, 478] width 13 height 13
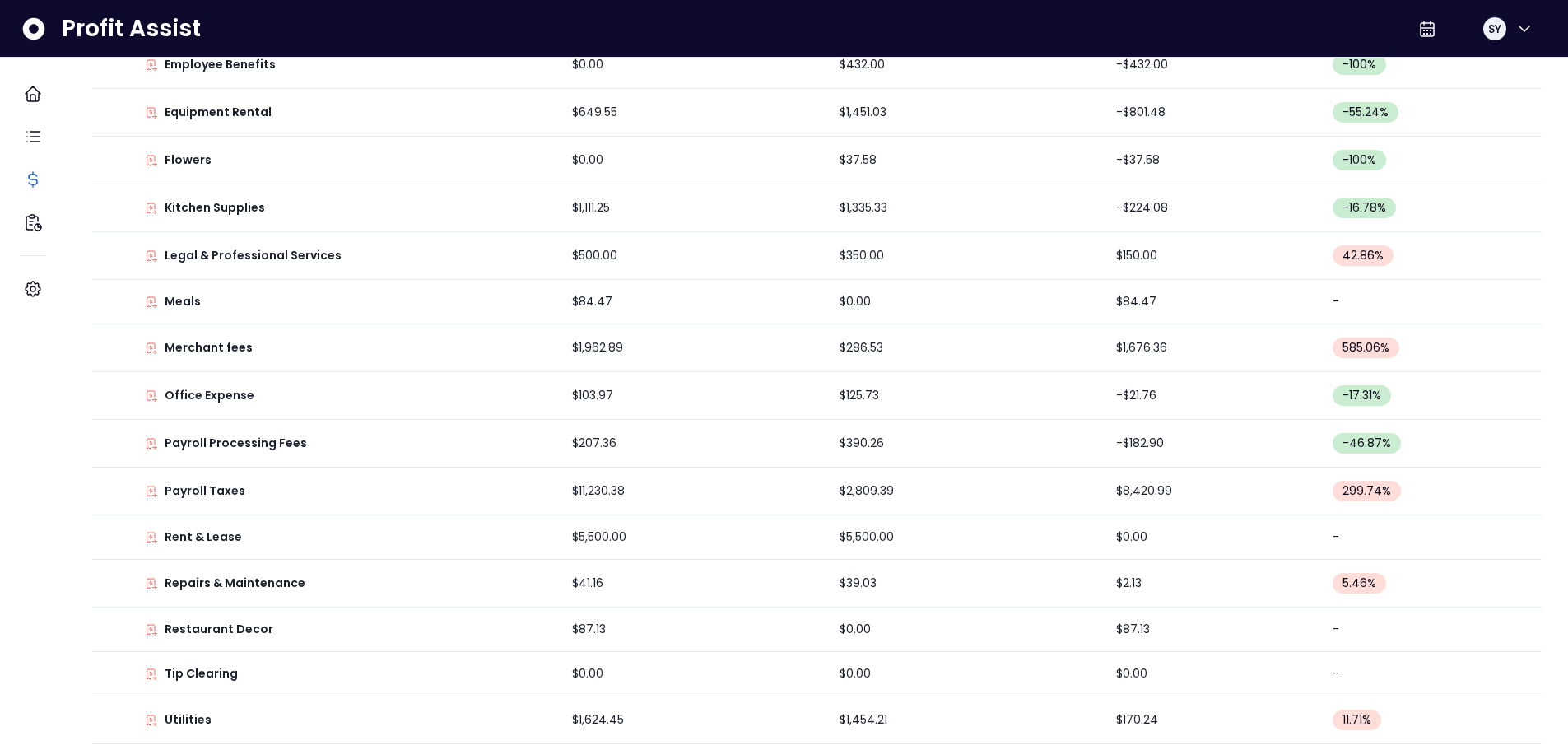
scroll to position [658, 0]
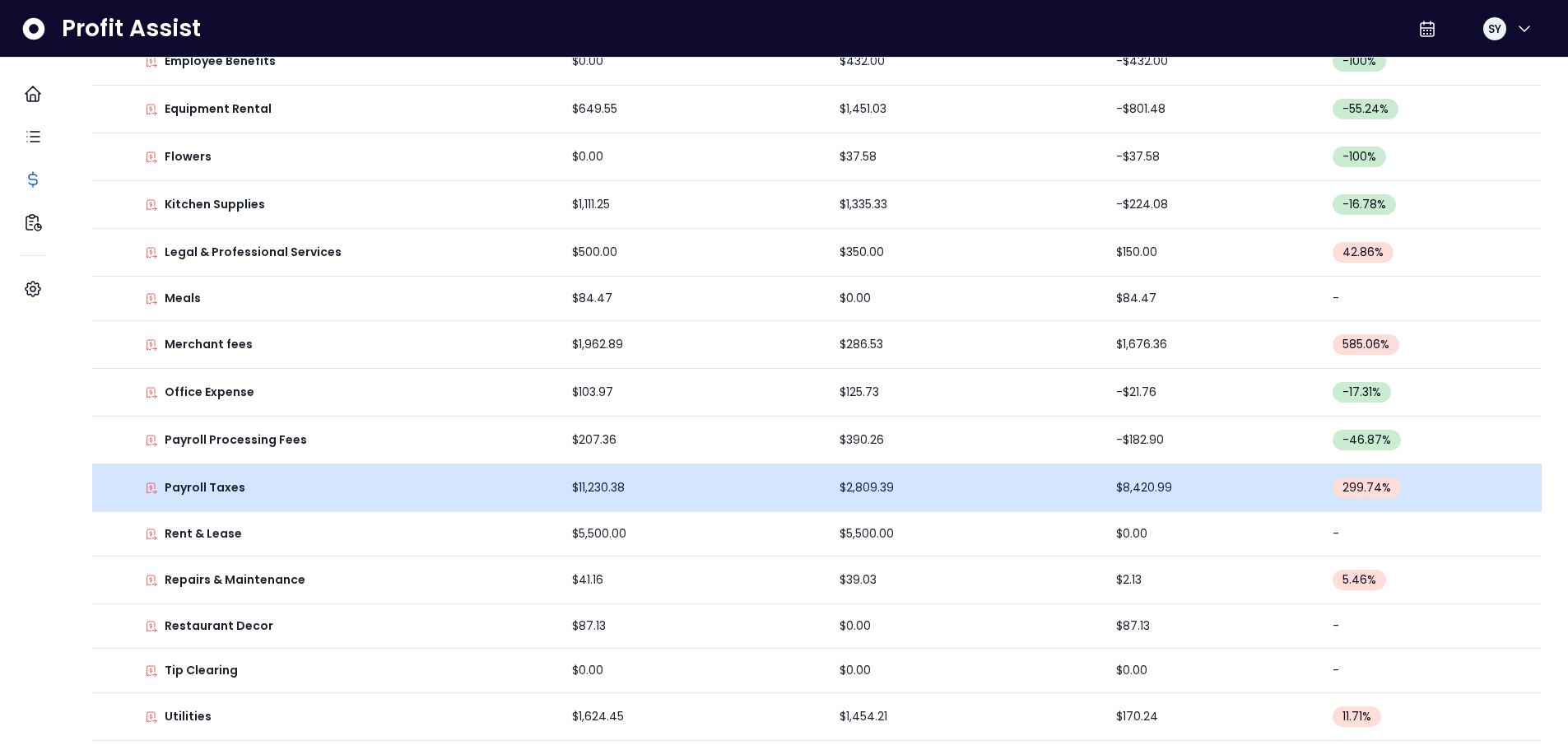
click at [579, 487] on td "$11,230.38" at bounding box center [692, 487] width 268 height 48
click at [245, 484] on p "Payroll Taxes" at bounding box center [205, 487] width 80 height 17
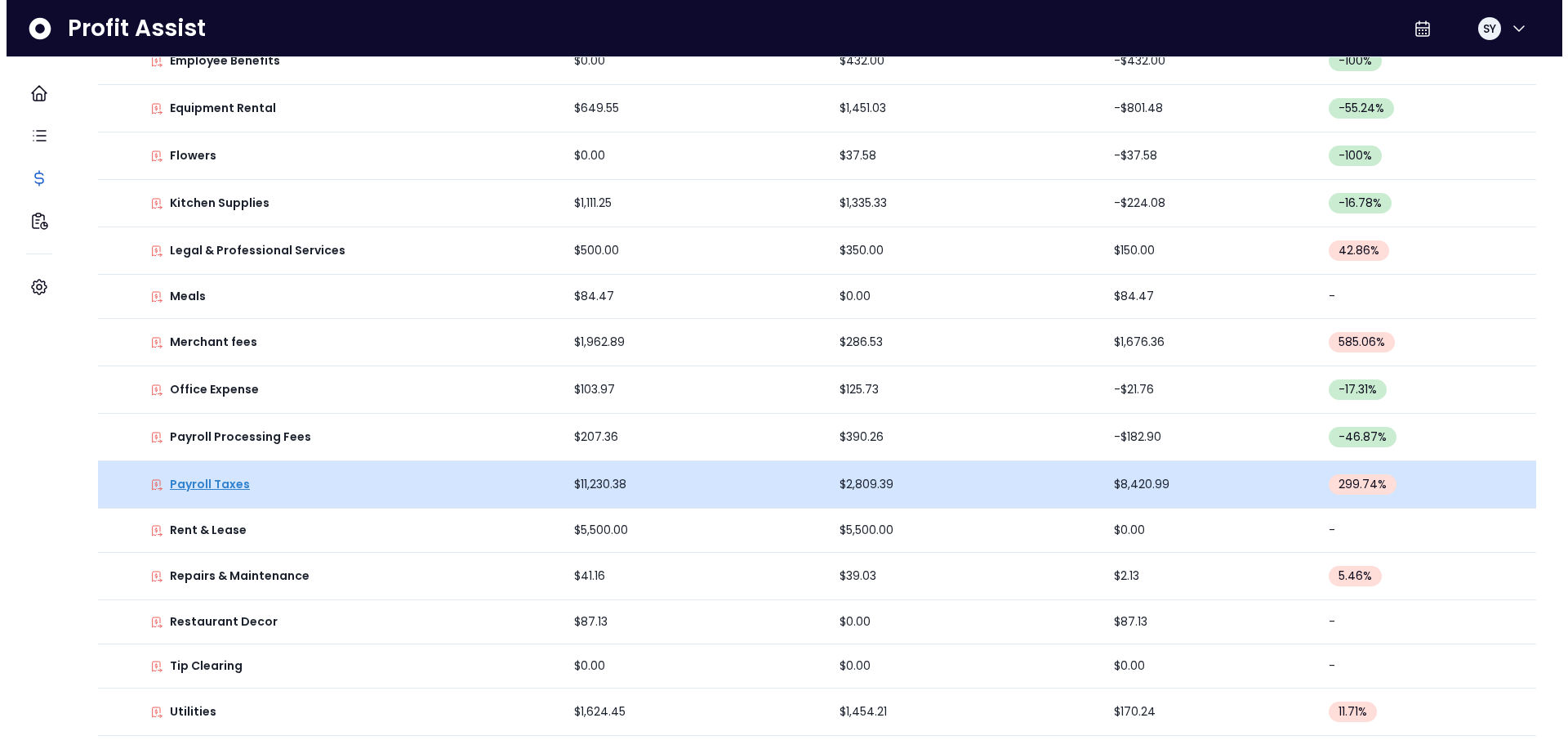
scroll to position [0, 0]
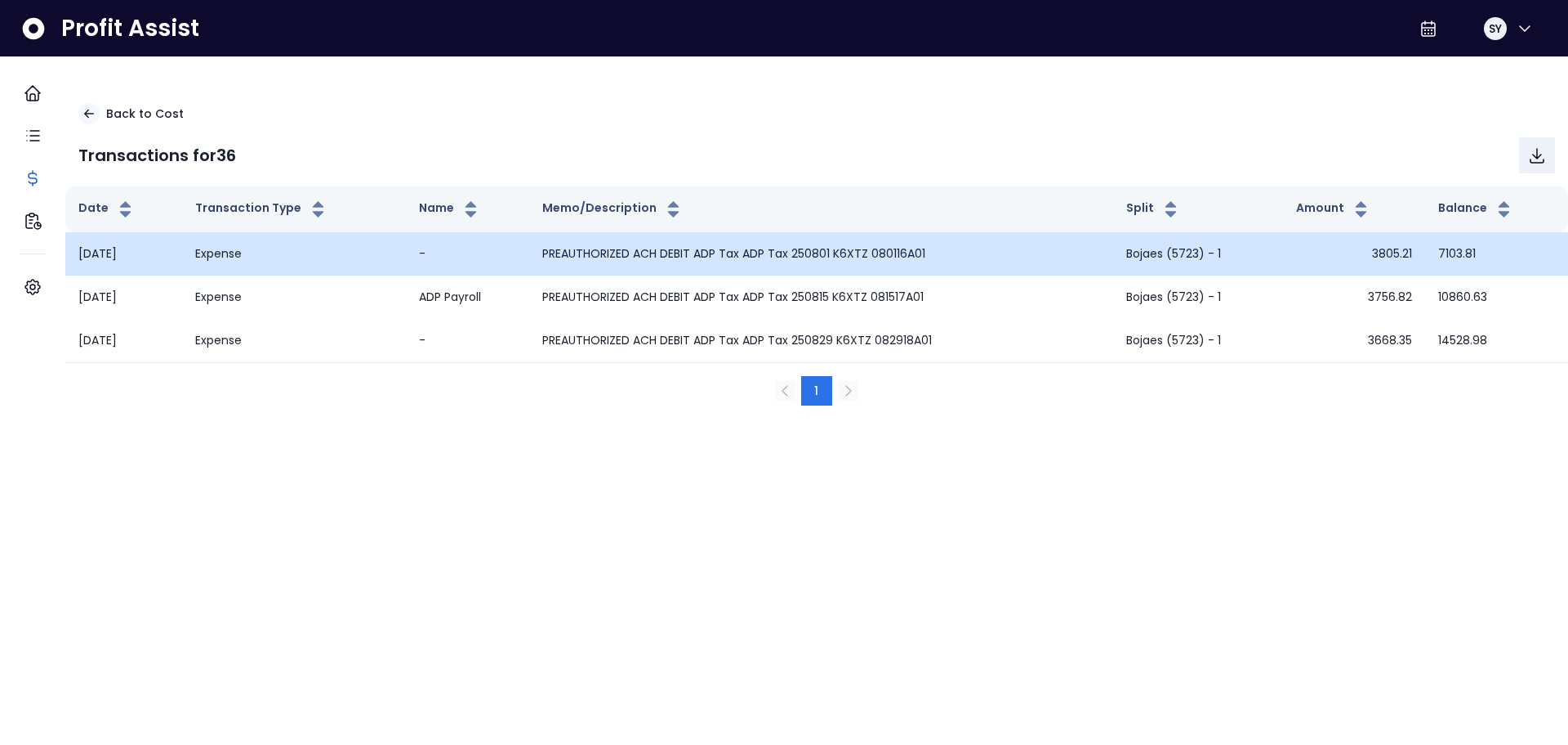
click at [142, 244] on td "[DATE]" at bounding box center [123, 254] width 117 height 44
drag, startPoint x: 1351, startPoint y: 254, endPoint x: 1408, endPoint y: 256, distance: 57.0
click at [1408, 256] on td "3805.21" at bounding box center [1354, 254] width 142 height 44
copy td "3805.21"
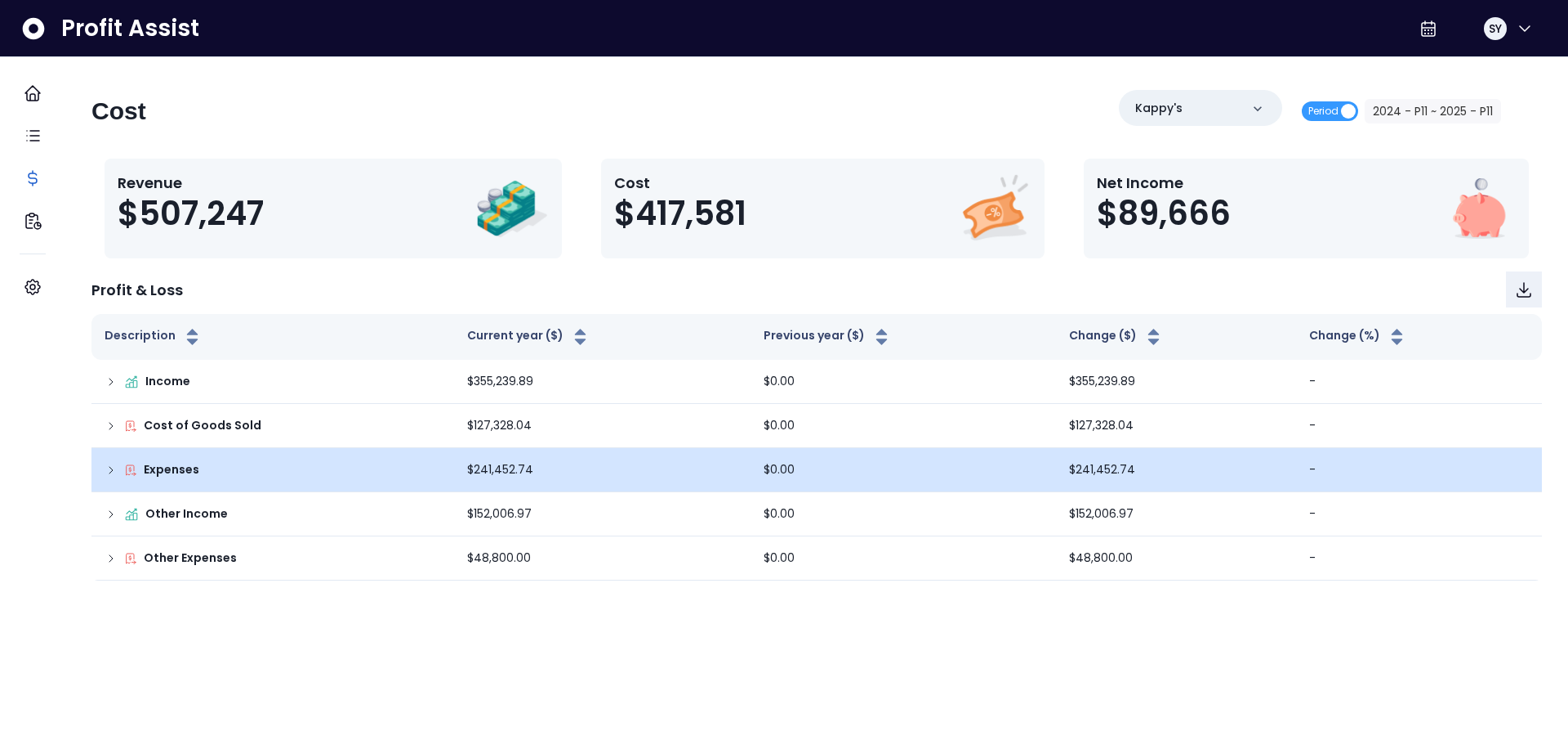
click at [112, 471] on icon at bounding box center [111, 469] width 4 height 7
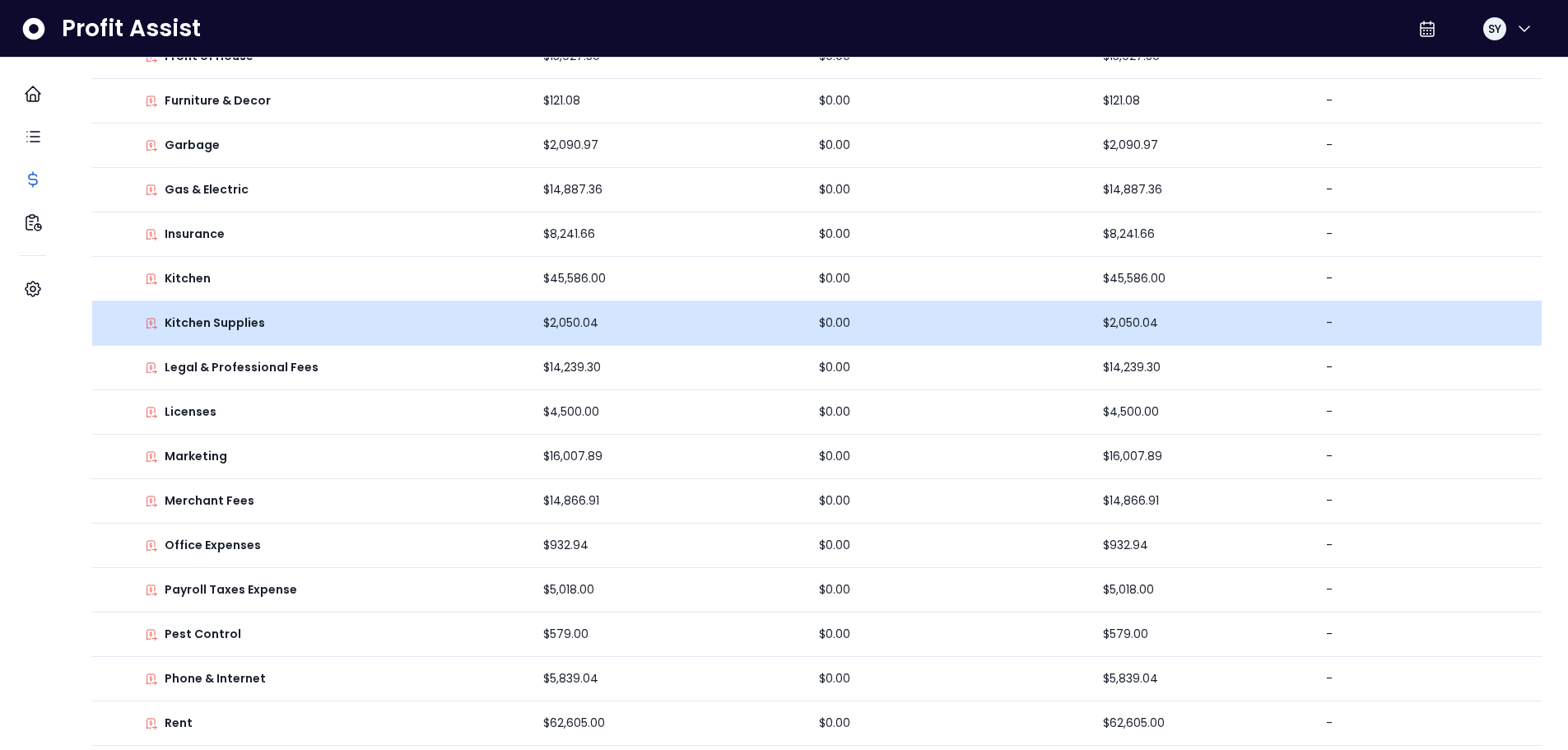
scroll to position [741, 0]
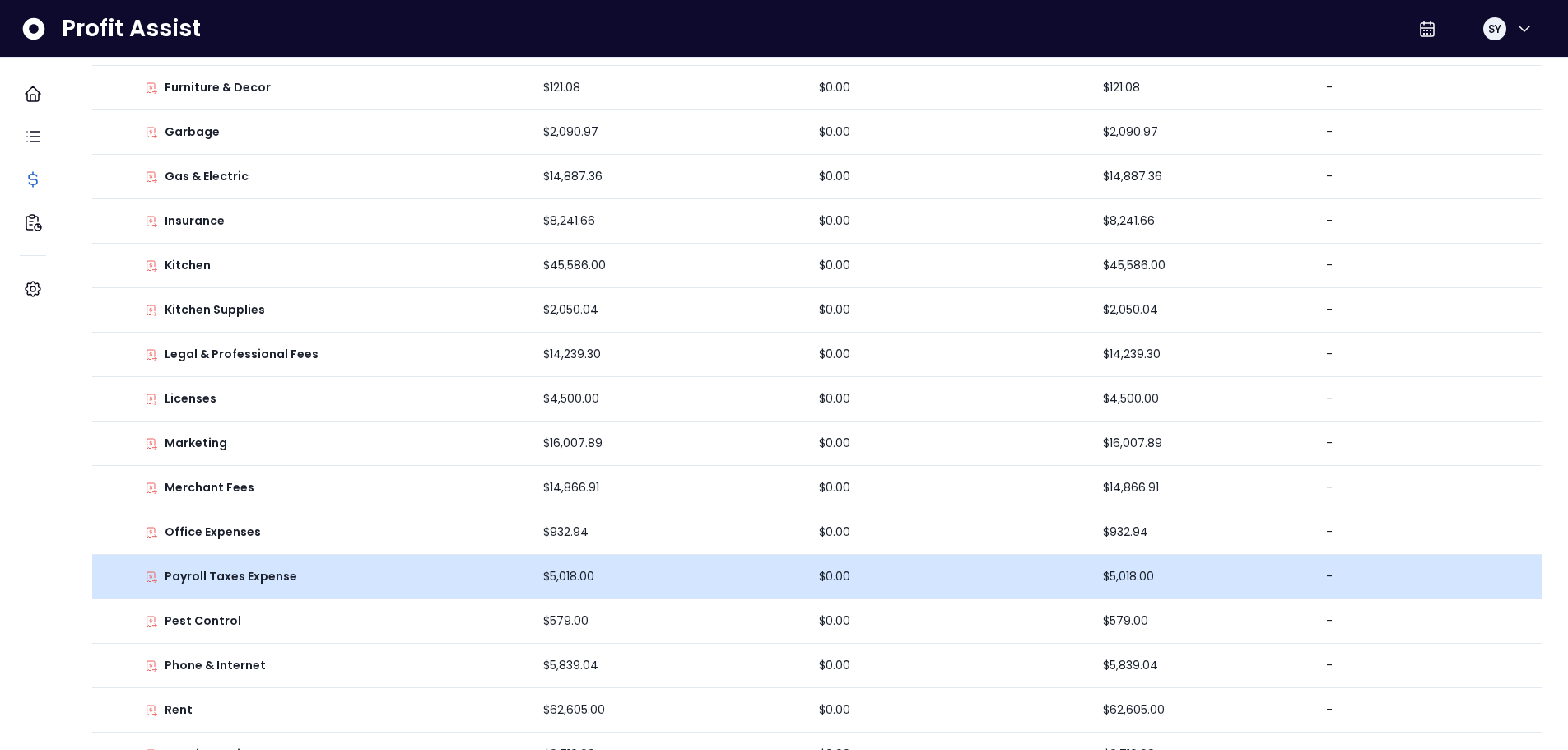
click at [320, 570] on div "Payroll Taxes Expense" at bounding box center [312, 576] width 412 height 17
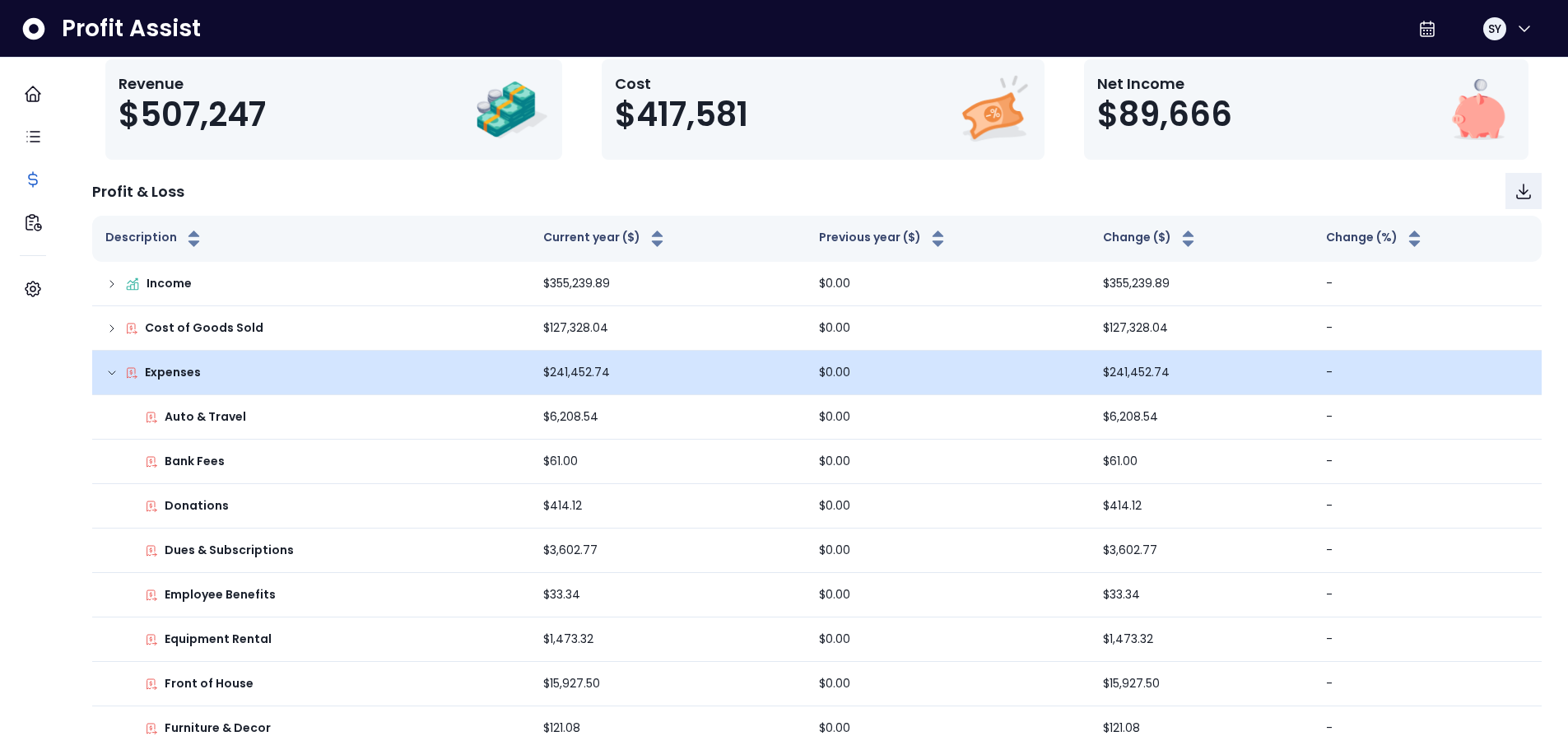
scroll to position [0, 0]
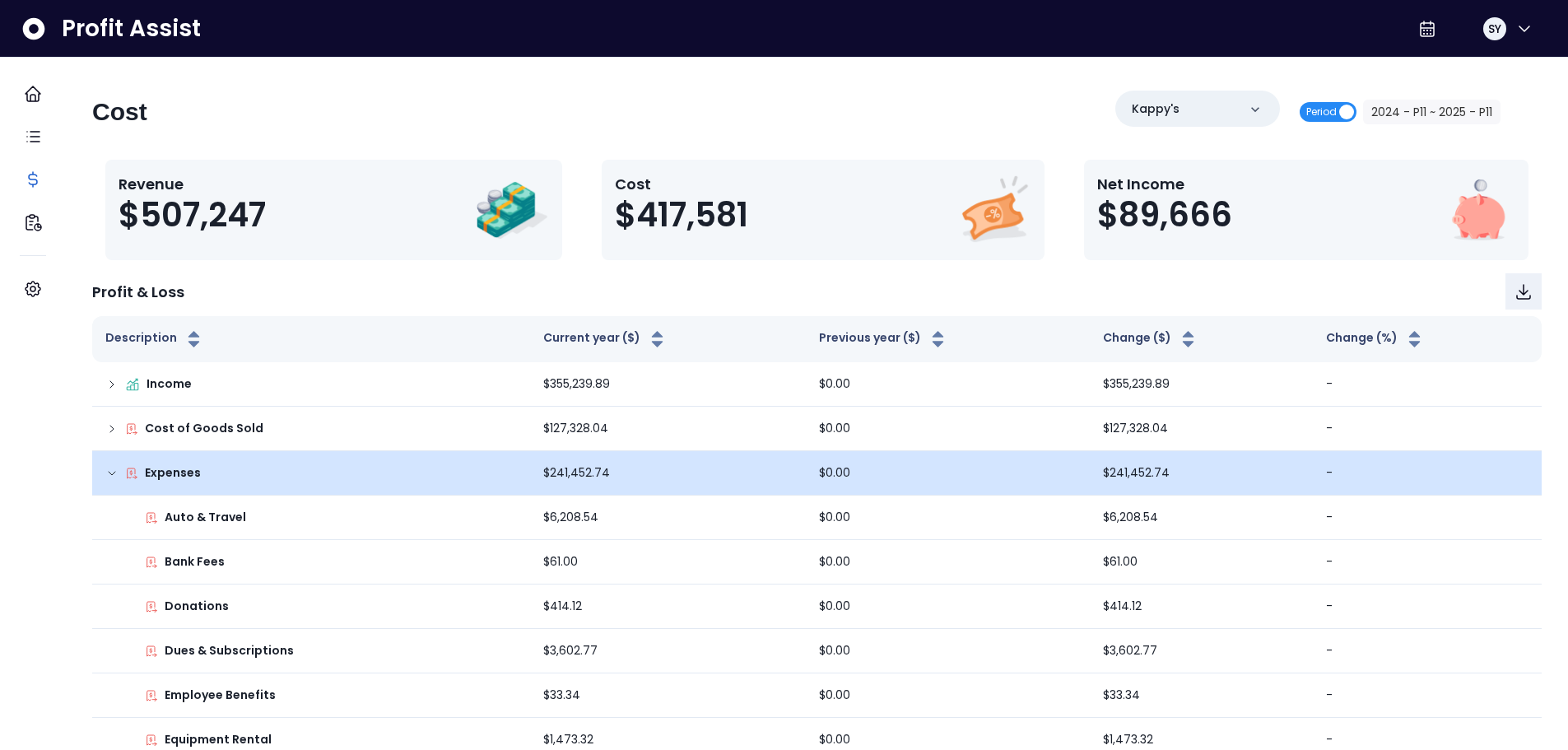
click at [1315, 113] on span "Period" at bounding box center [1321, 111] width 31 height 20
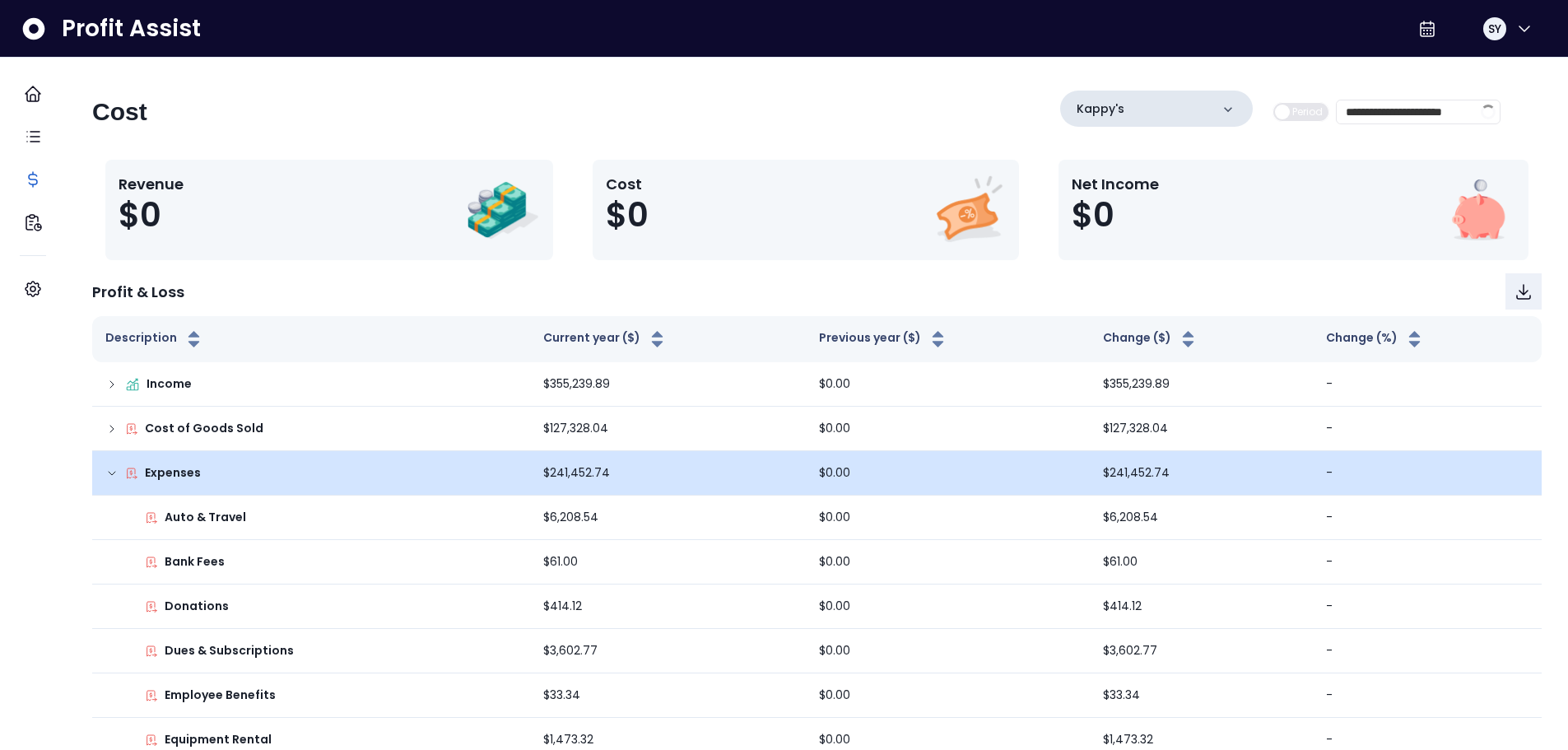
click at [1204, 118] on div "Kappy's" at bounding box center [1156, 108] width 193 height 36
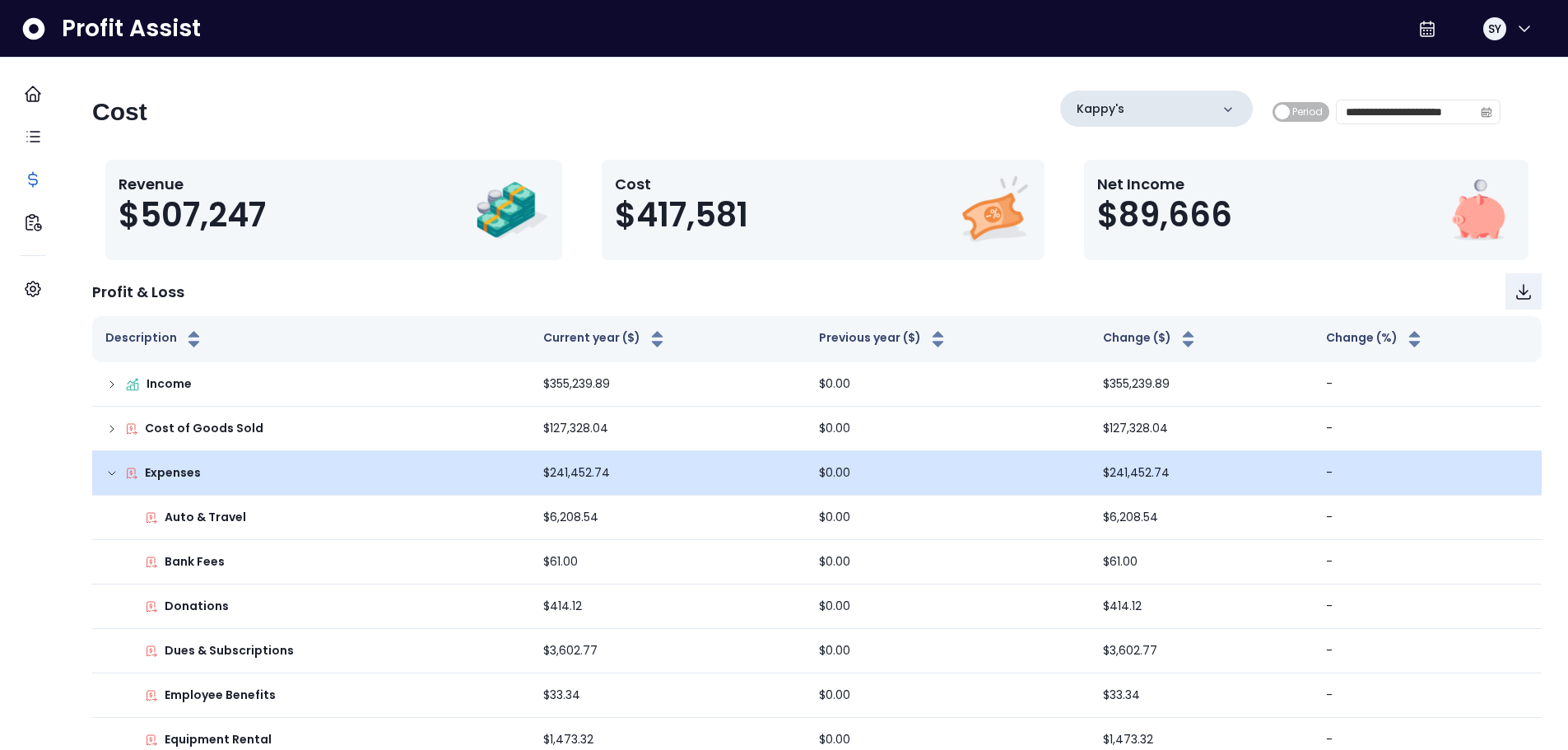
click at [1162, 108] on div "Kappy's" at bounding box center [1156, 108] width 193 height 36
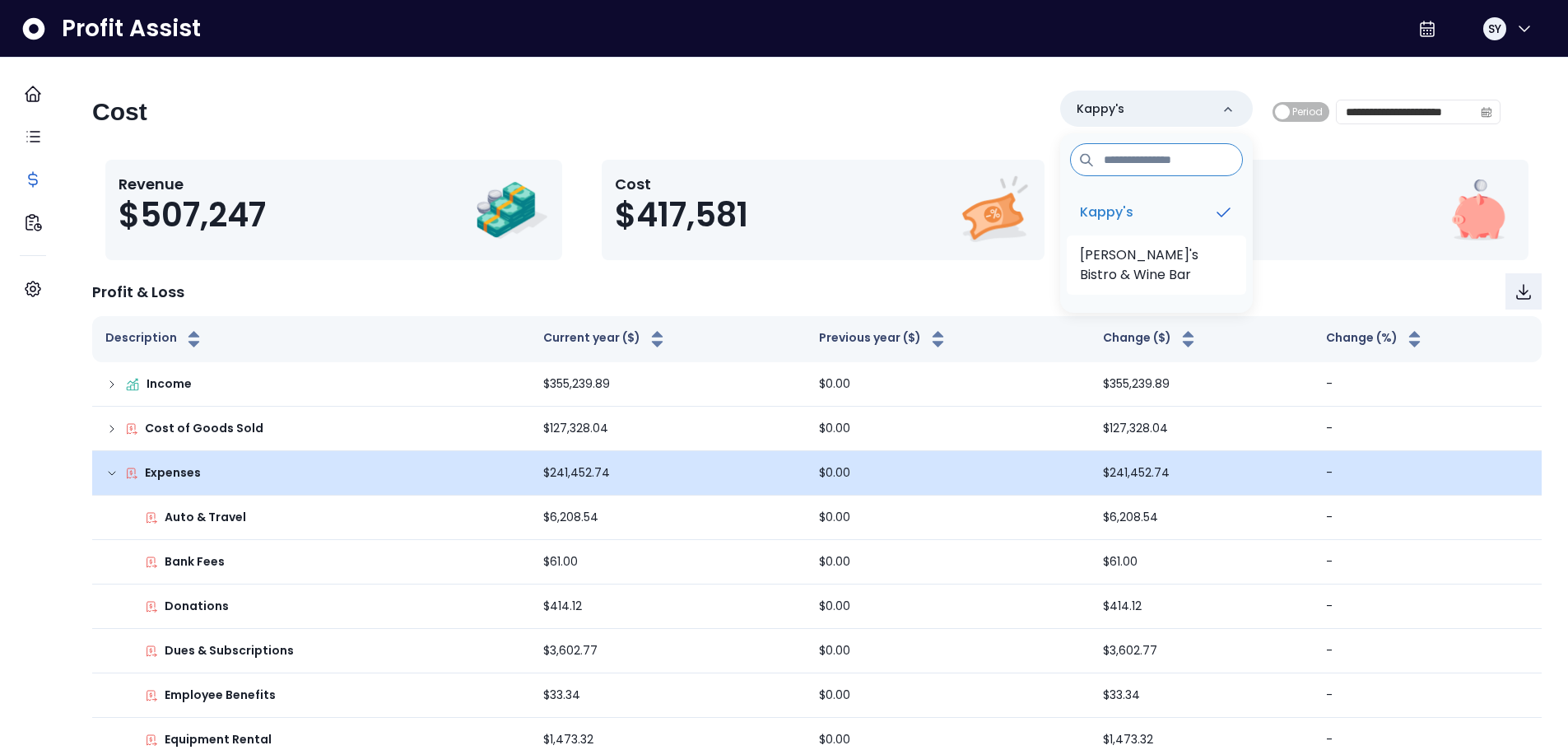
click at [1096, 262] on p "[PERSON_NAME]'s Bistro & Wine Bar" at bounding box center [1156, 265] width 153 height 39
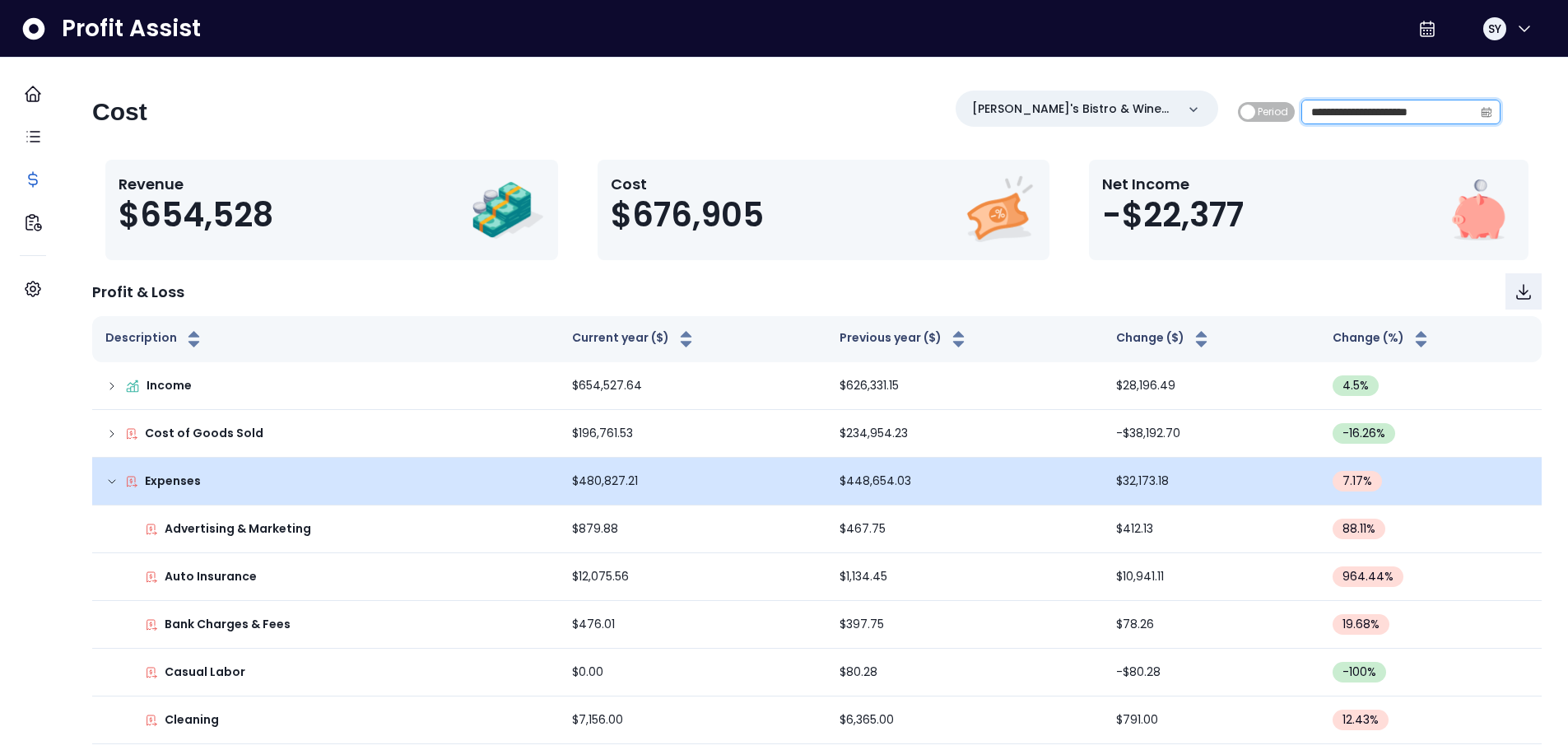
click at [1369, 113] on input "**********" at bounding box center [1387, 111] width 171 height 23
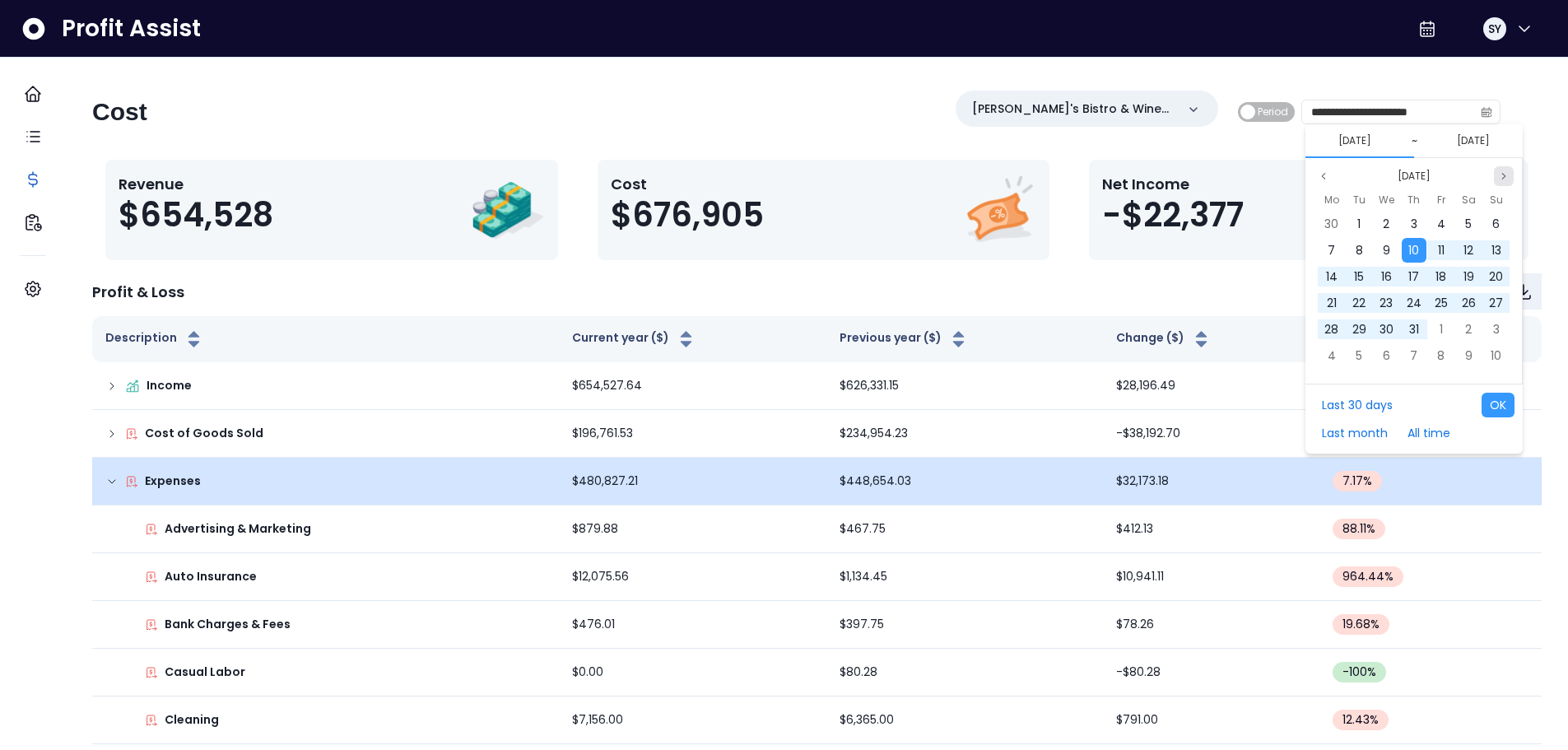
click at [1505, 175] on icon "page next" at bounding box center [1503, 176] width 10 height 10
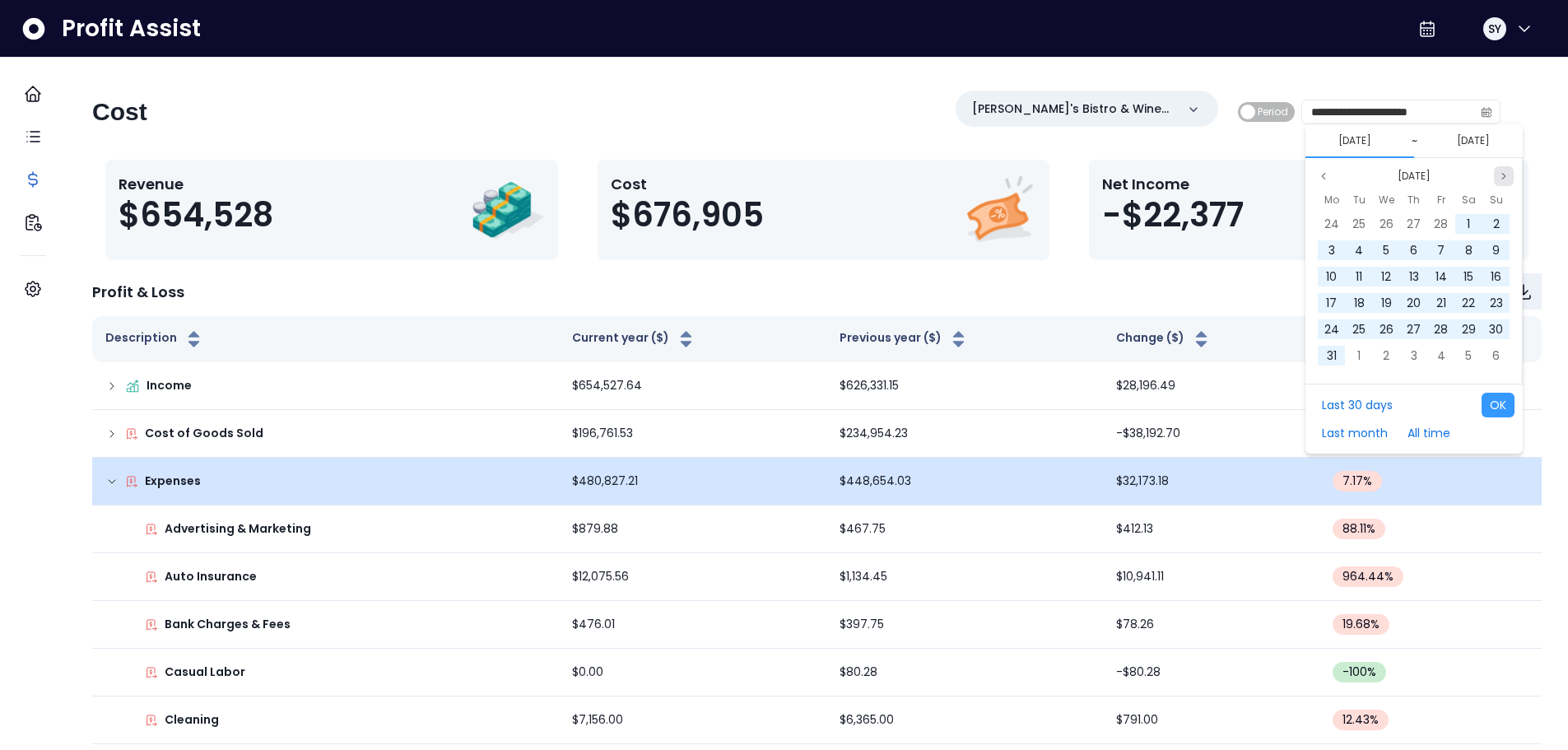
click at [1505, 175] on icon "page next" at bounding box center [1503, 176] width 10 height 10
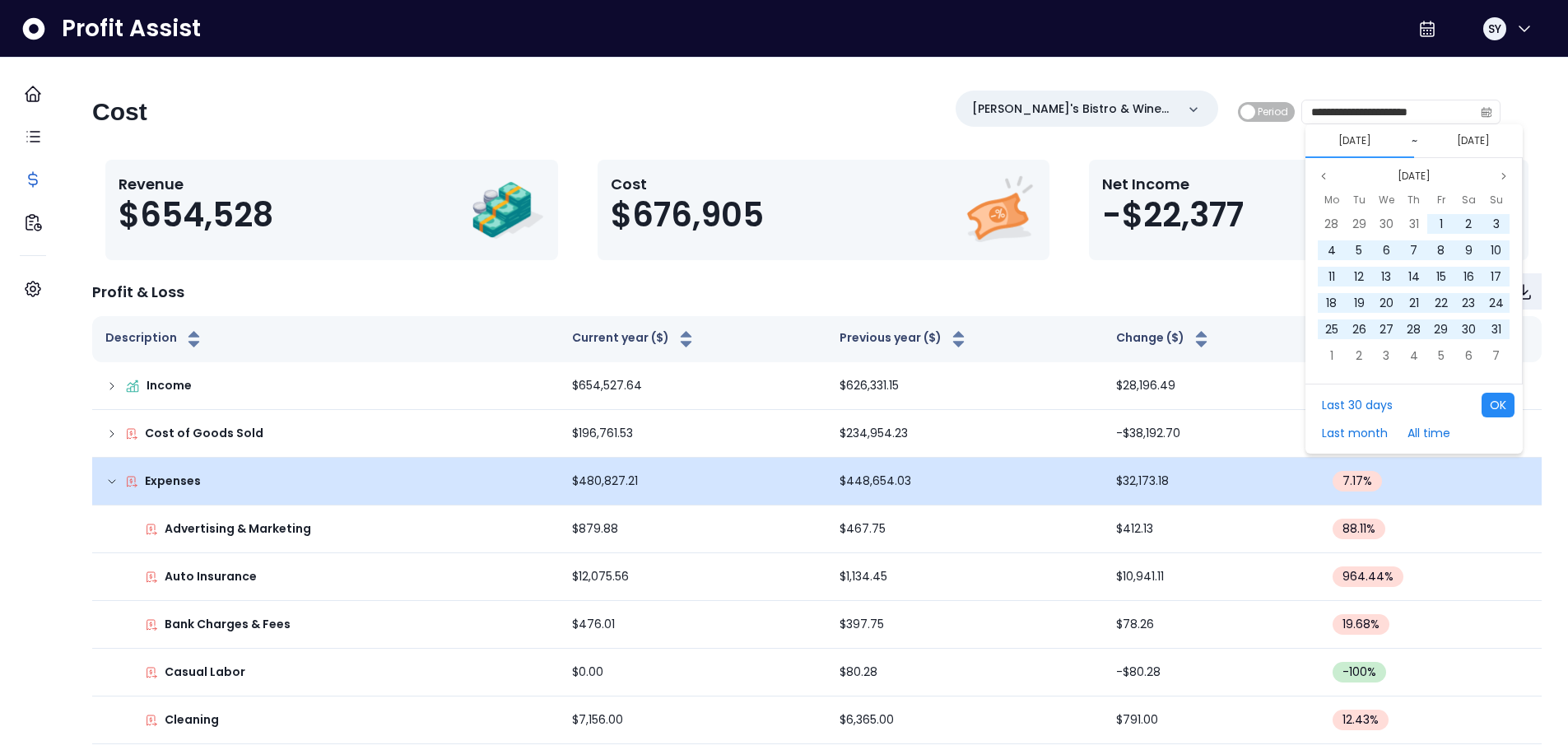
click at [1495, 401] on button "OK" at bounding box center [1498, 405] width 33 height 24
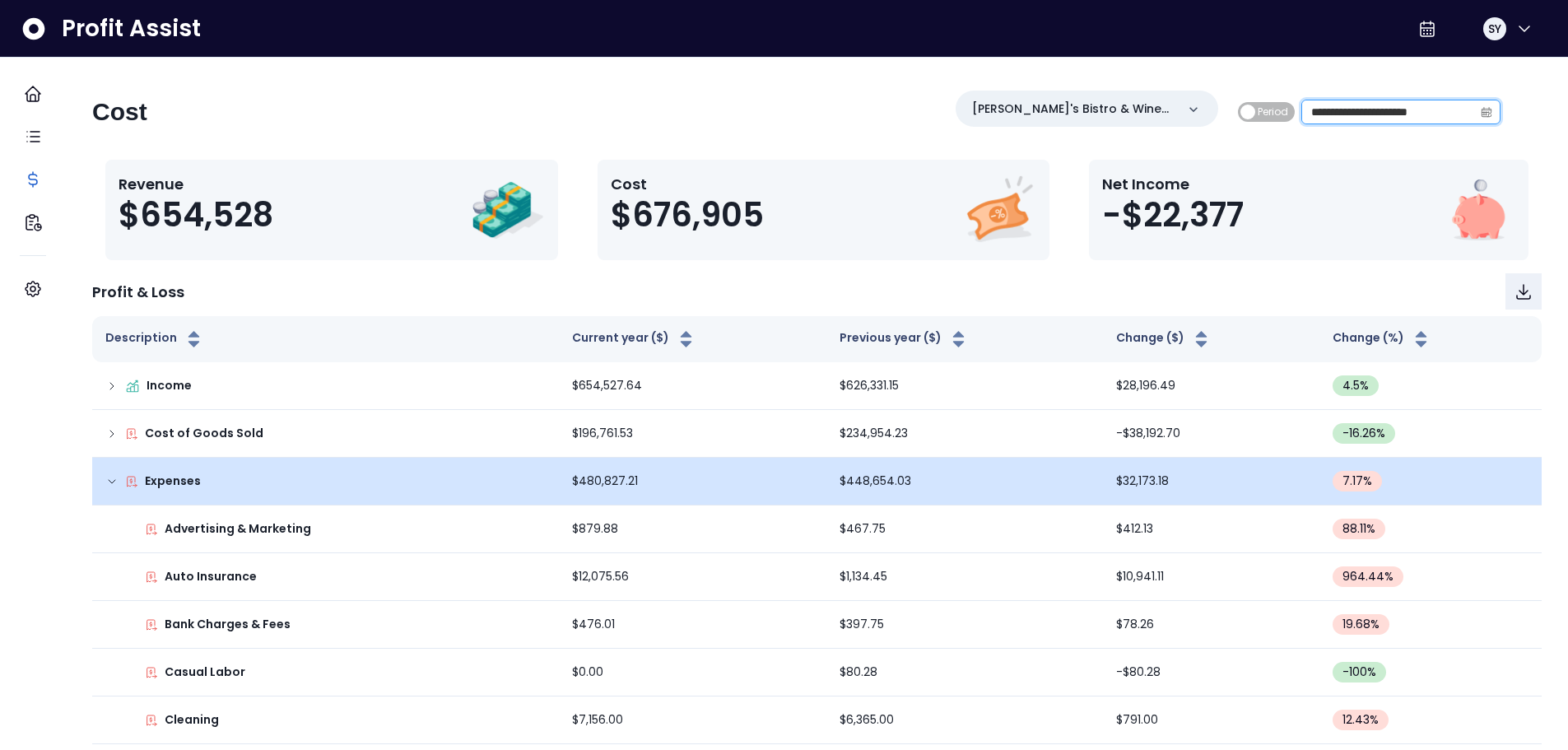
click at [1416, 113] on input "**********" at bounding box center [1387, 111] width 171 height 23
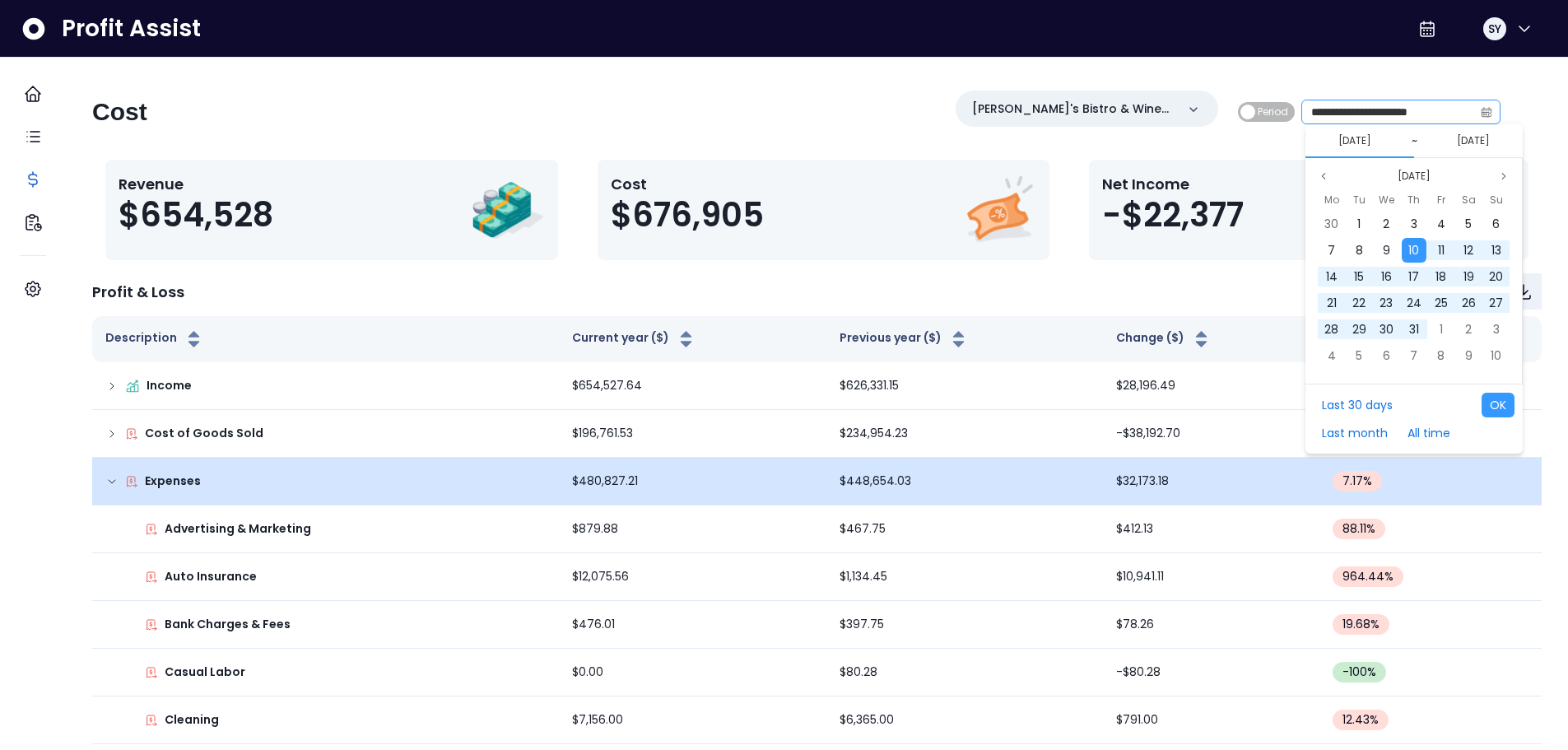
click at [1481, 113] on icon "calendar" at bounding box center [1487, 112] width 11 height 11
click at [1503, 172] on icon "page next" at bounding box center [1503, 176] width 10 height 10
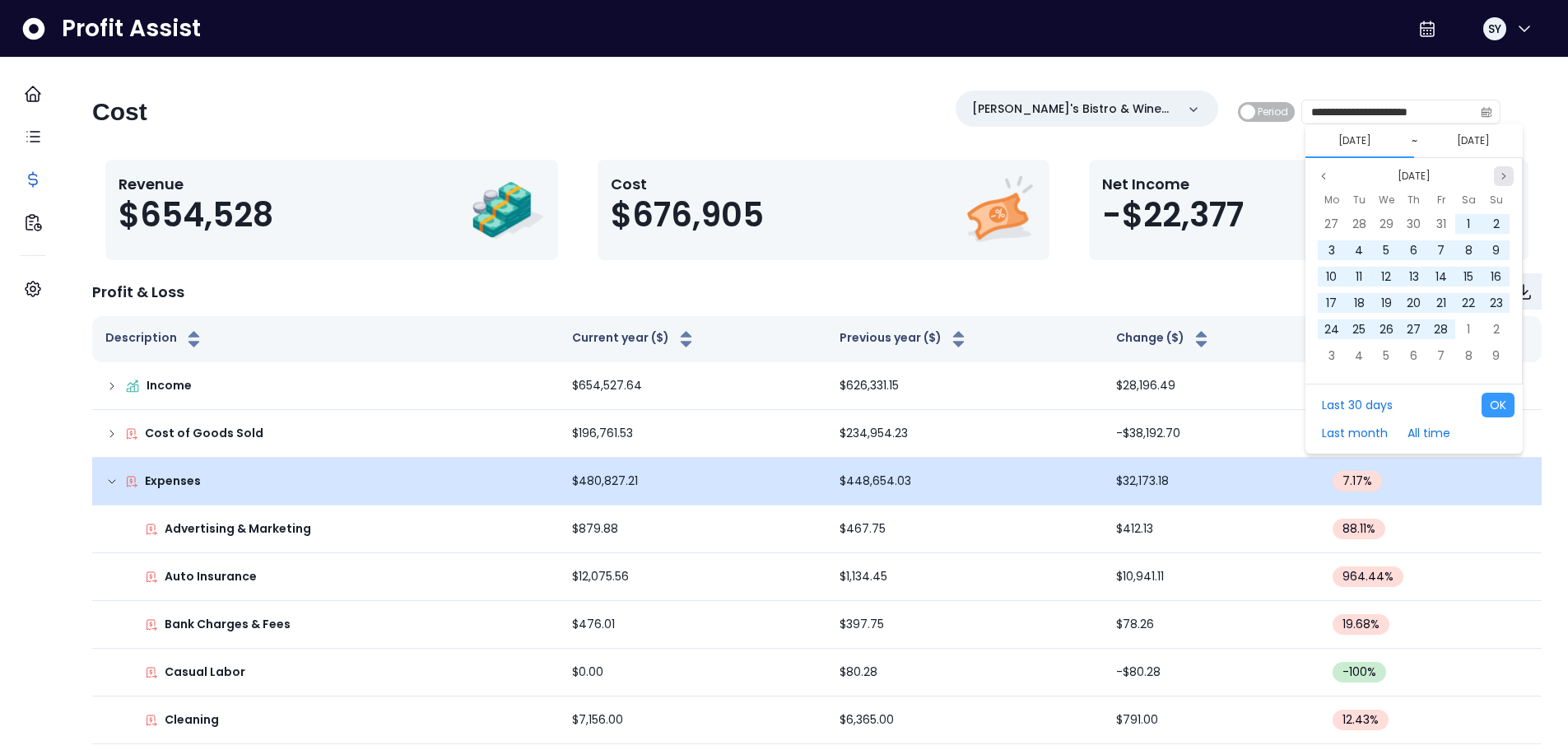
click at [1503, 172] on icon "page next" at bounding box center [1503, 176] width 10 height 10
click at [1334, 114] on input "**********" at bounding box center [1387, 111] width 171 height 23
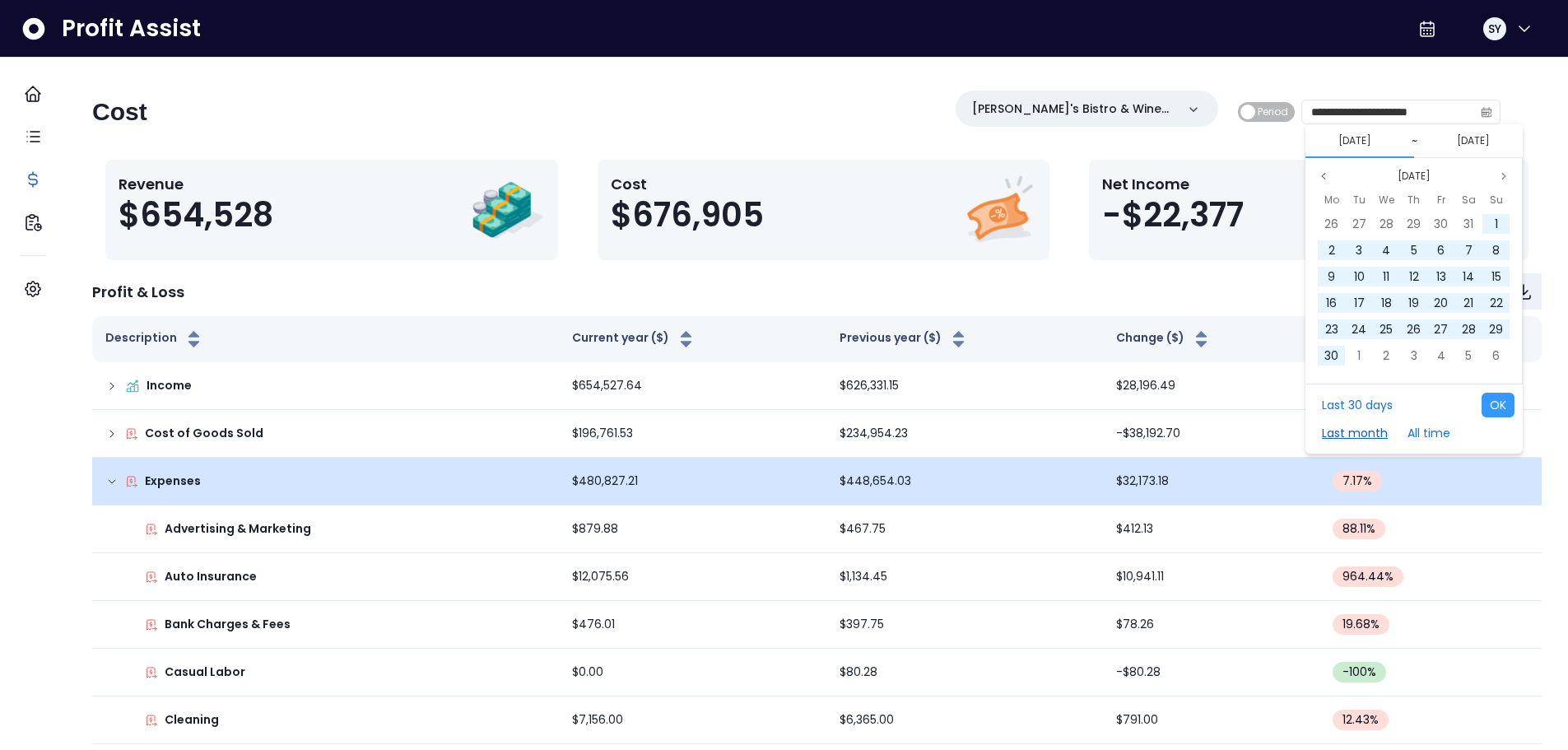
click at [1355, 426] on button "Last month" at bounding box center [1355, 433] width 82 height 24
click at [1496, 400] on button "OK" at bounding box center [1498, 405] width 33 height 24
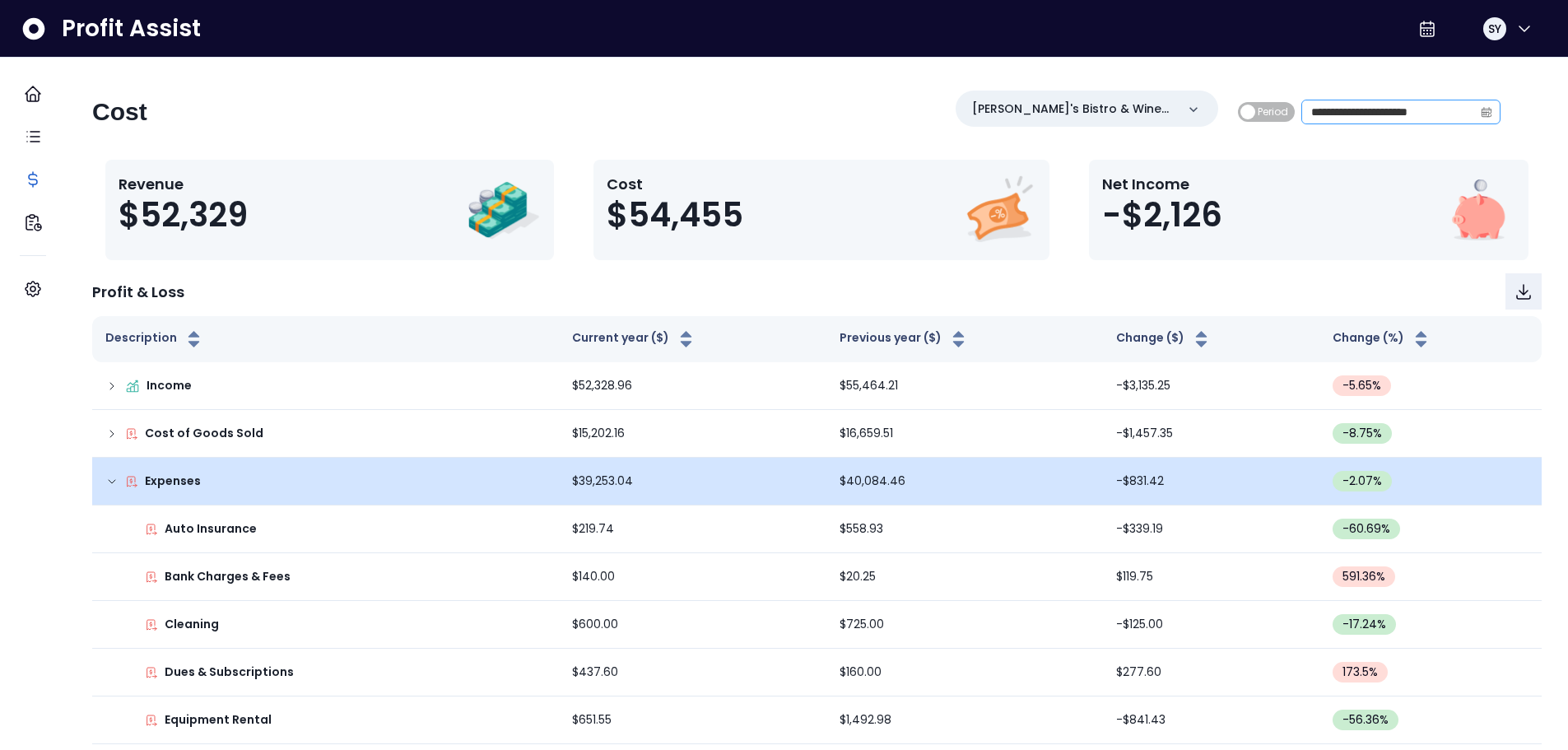
click at [1481, 112] on icon "calendar" at bounding box center [1487, 112] width 11 height 11
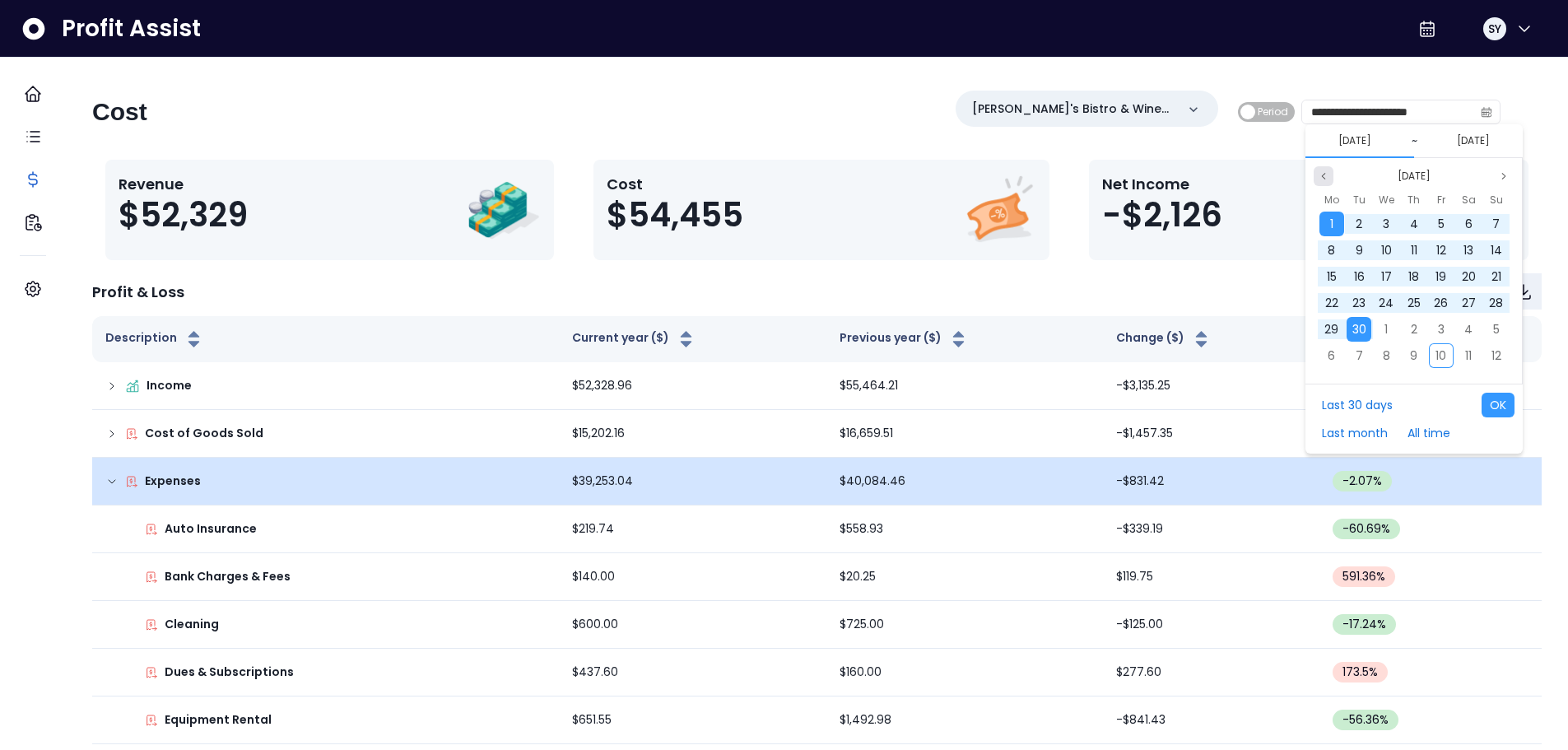
click at [1320, 177] on icon "page previous" at bounding box center [1324, 176] width 10 height 10
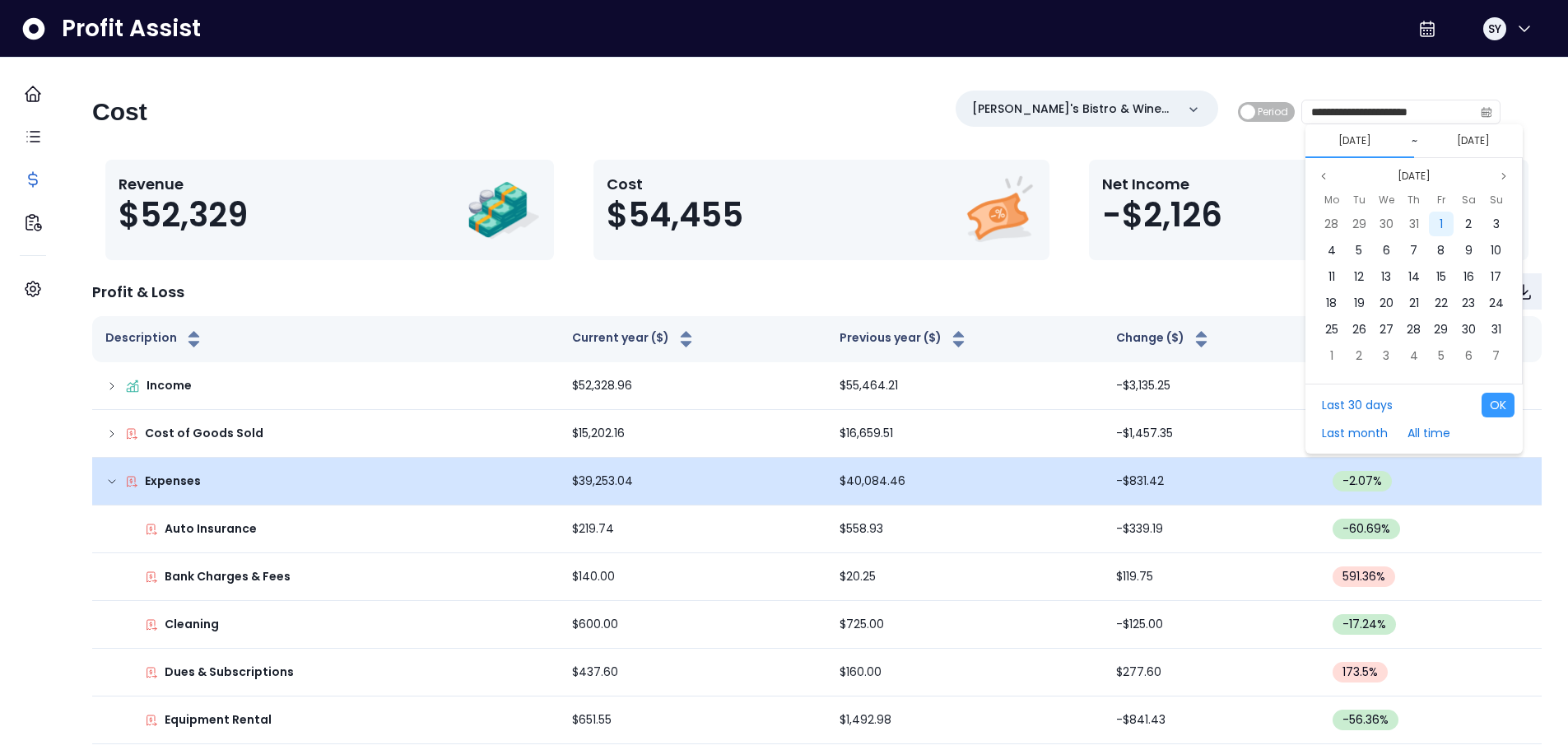
click at [1442, 221] on span "1" at bounding box center [1442, 224] width 4 height 17
click at [1321, 176] on icon "page previous" at bounding box center [1324, 176] width 10 height 10
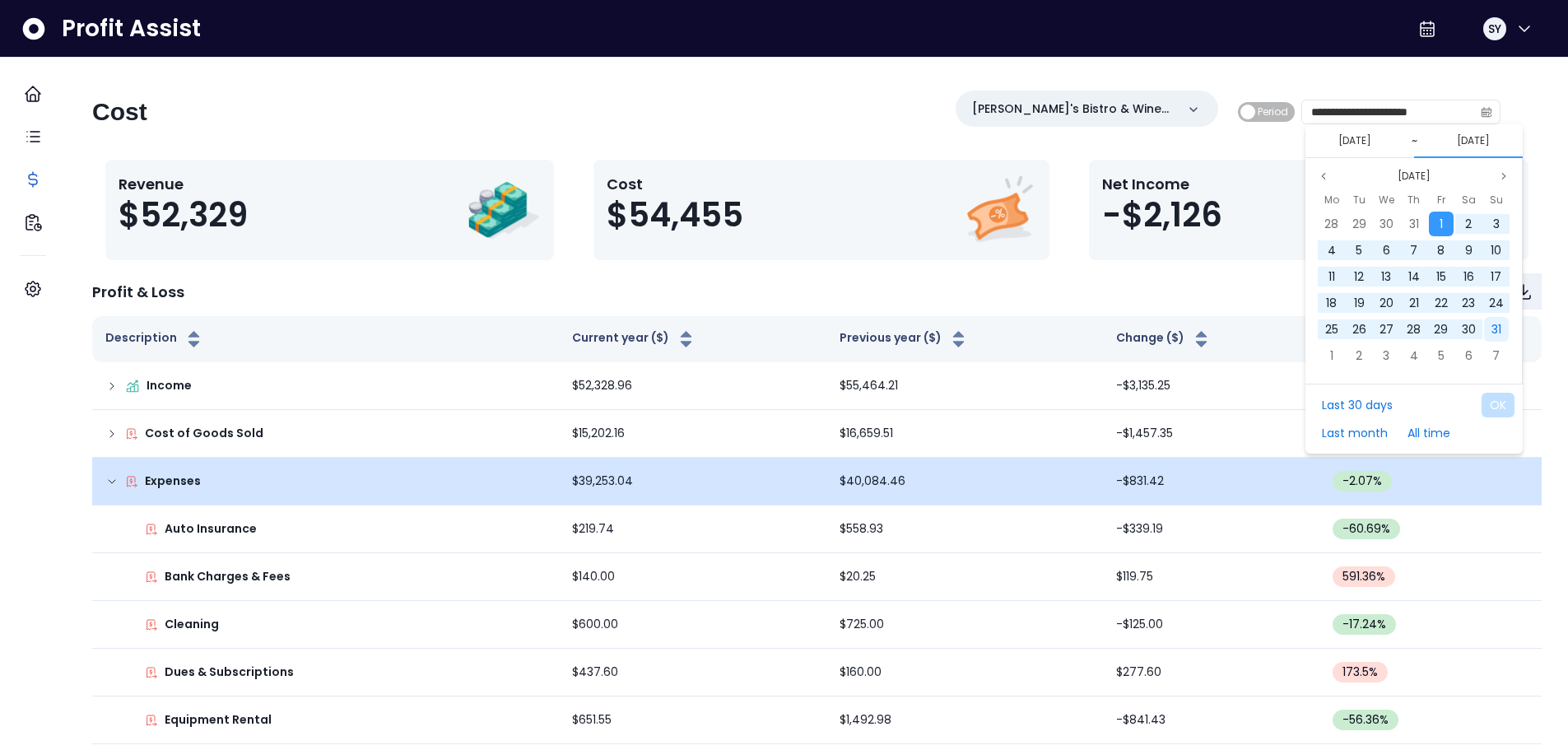
click at [1492, 333] on span "31" at bounding box center [1496, 329] width 10 height 17
click at [1498, 402] on button "OK" at bounding box center [1498, 405] width 33 height 24
type input "**********"
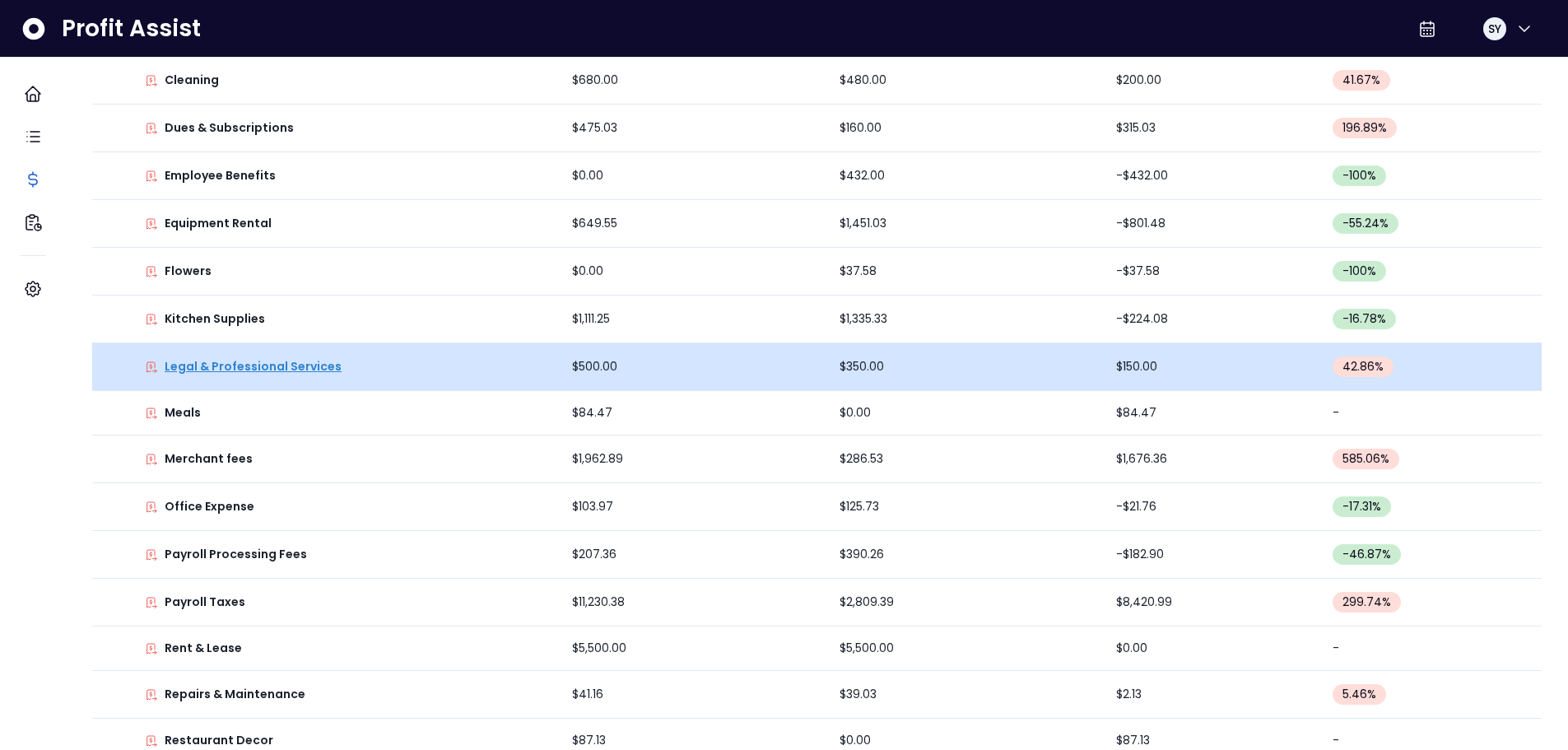
scroll to position [576, 0]
